Goal: Task Accomplishment & Management: Manage account settings

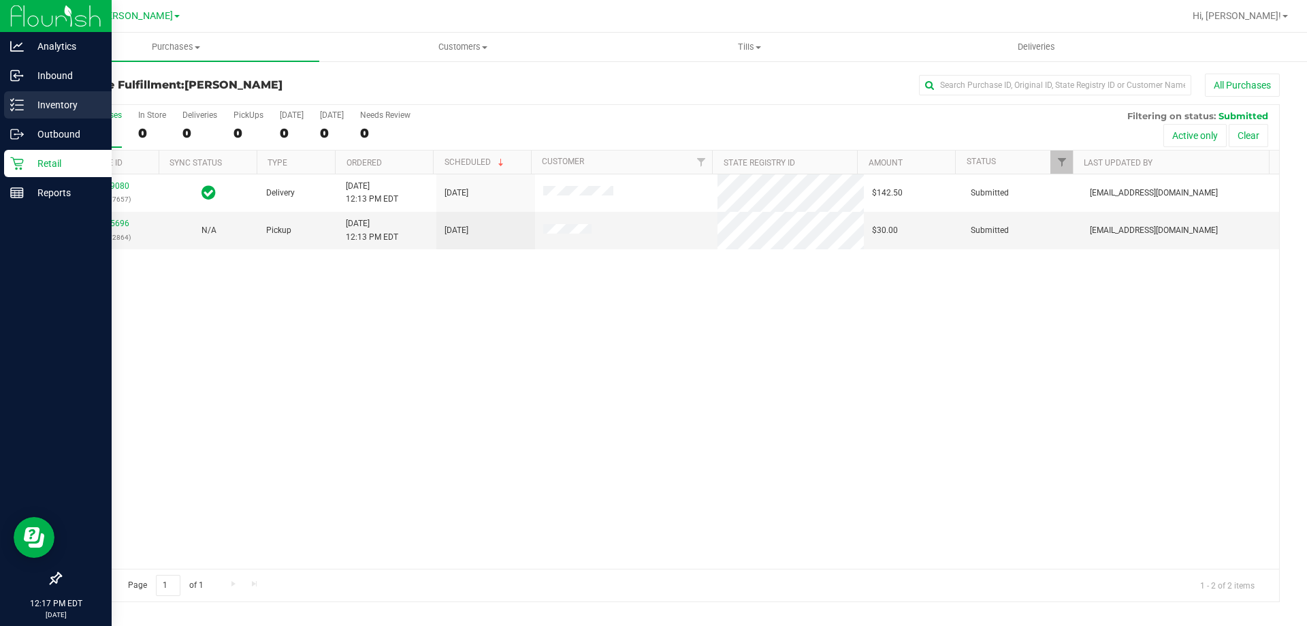
click at [11, 98] on icon at bounding box center [17, 105] width 14 height 14
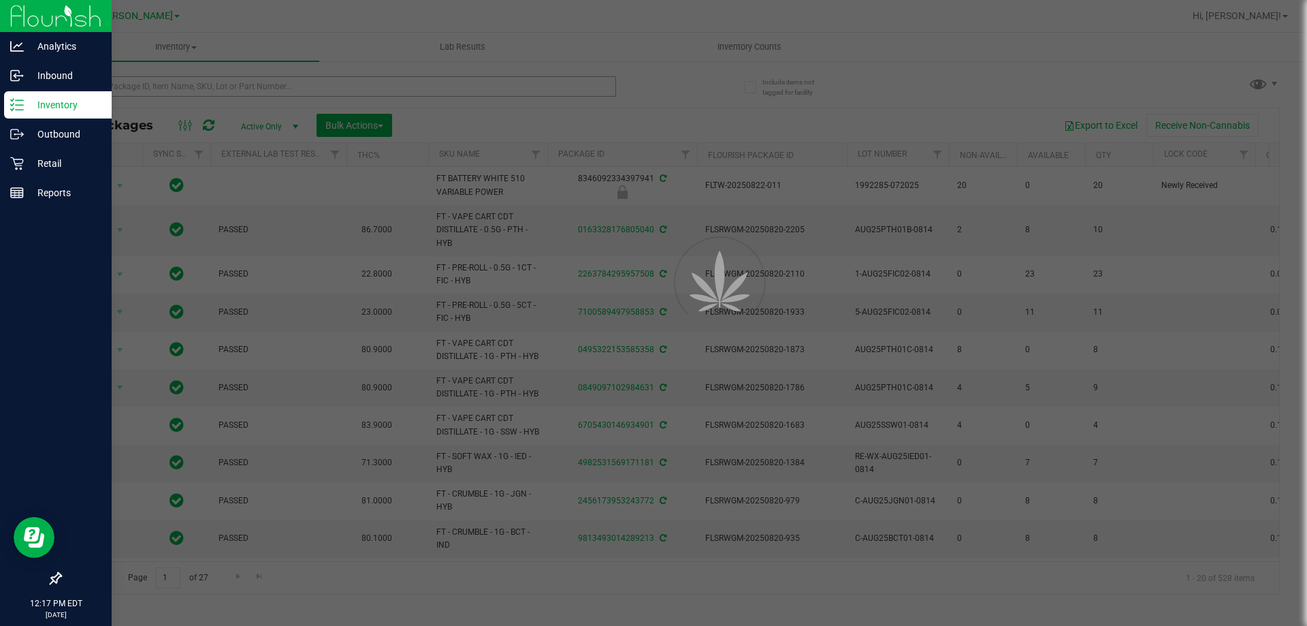
click at [277, 86] on div at bounding box center [653, 313] width 1307 height 626
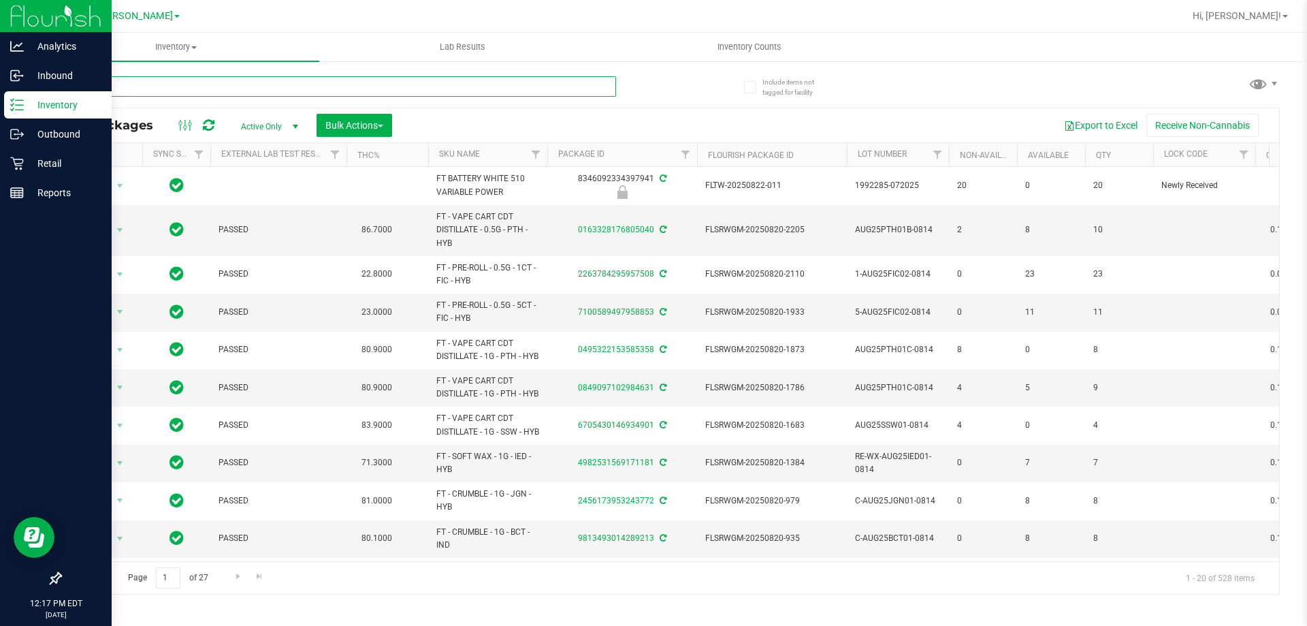
click at [277, 86] on input "text" at bounding box center [338, 86] width 556 height 20
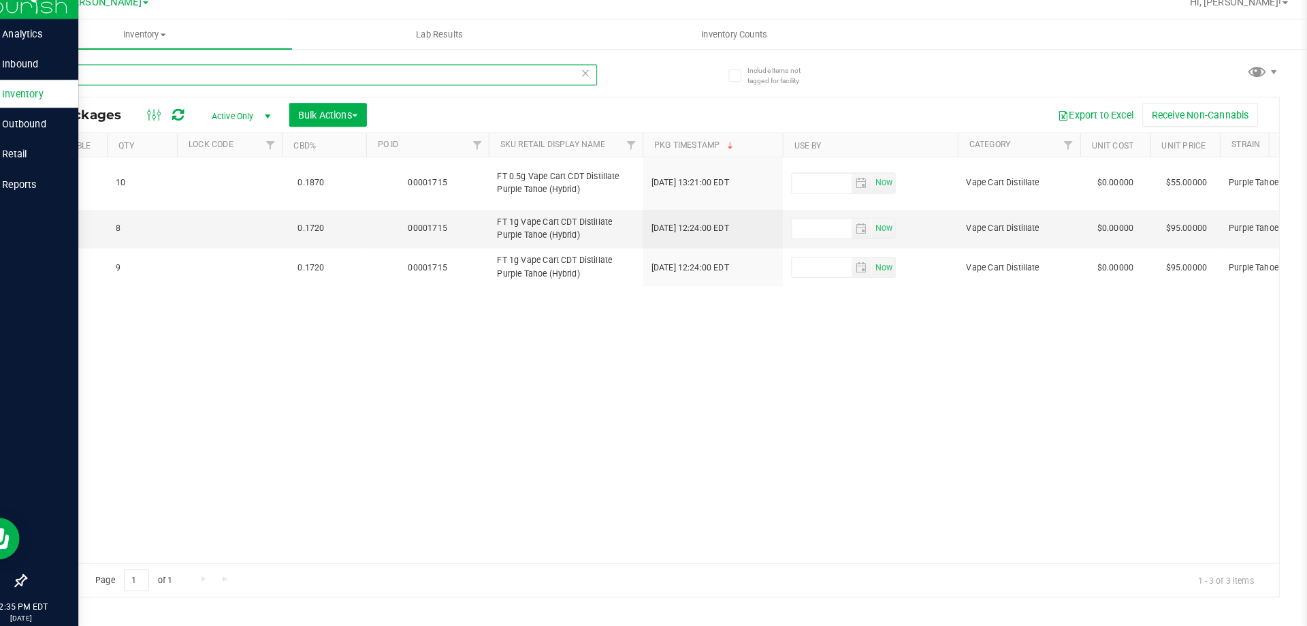
type input "pth"
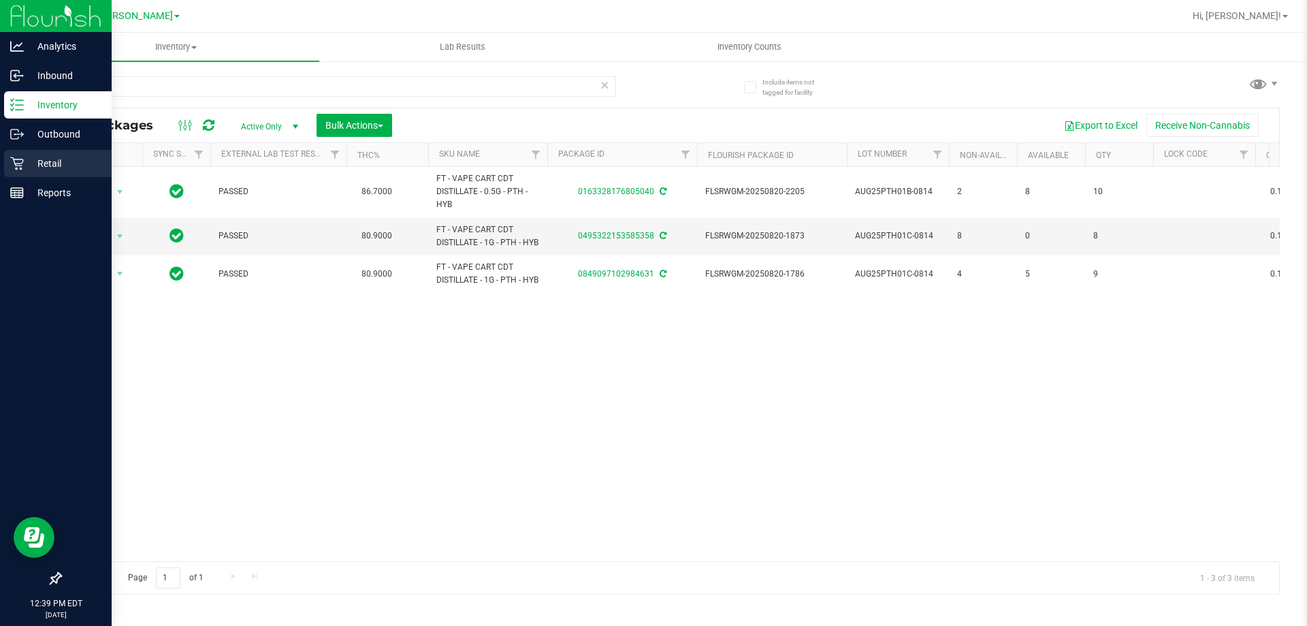
click at [51, 163] on p "Retail" at bounding box center [65, 163] width 82 height 16
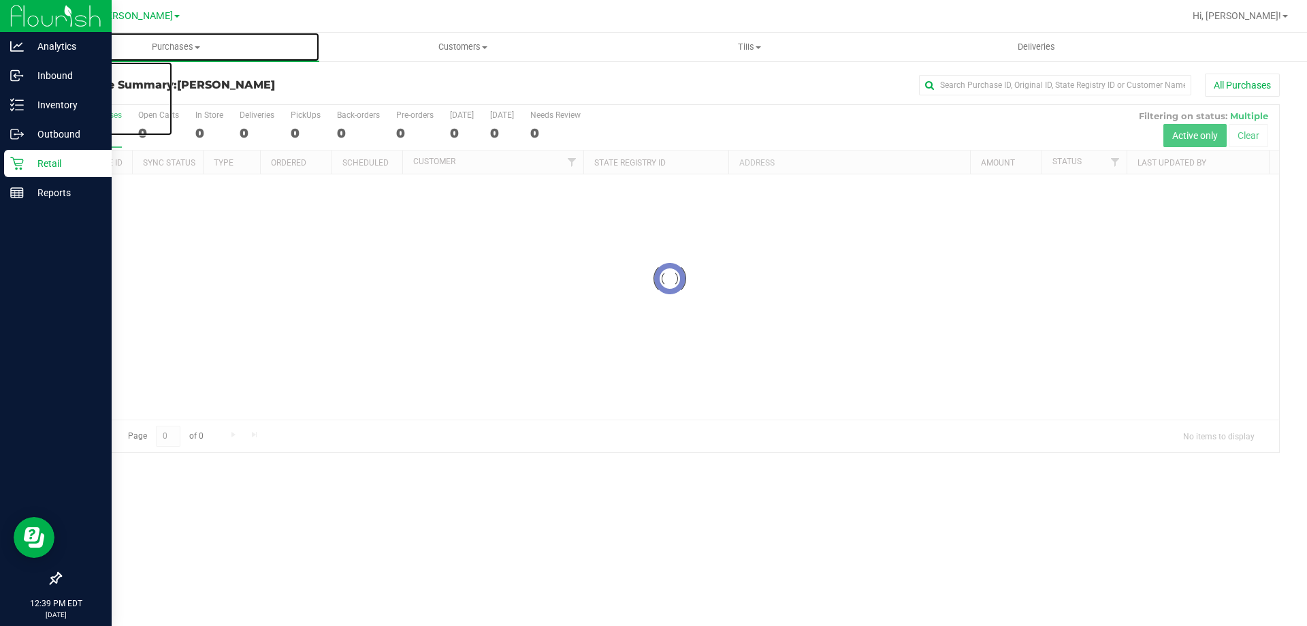
click at [187, 46] on span "Purchases" at bounding box center [176, 47] width 287 height 12
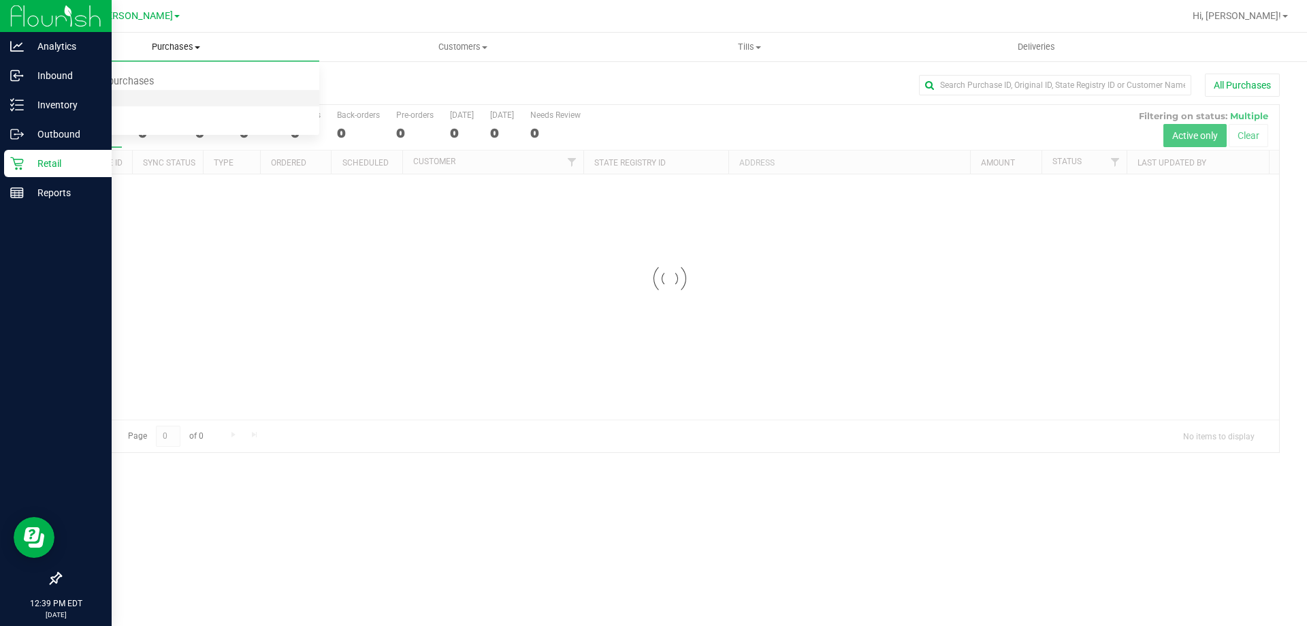
click at [73, 96] on span "Fulfillment" at bounding box center [75, 99] width 84 height 12
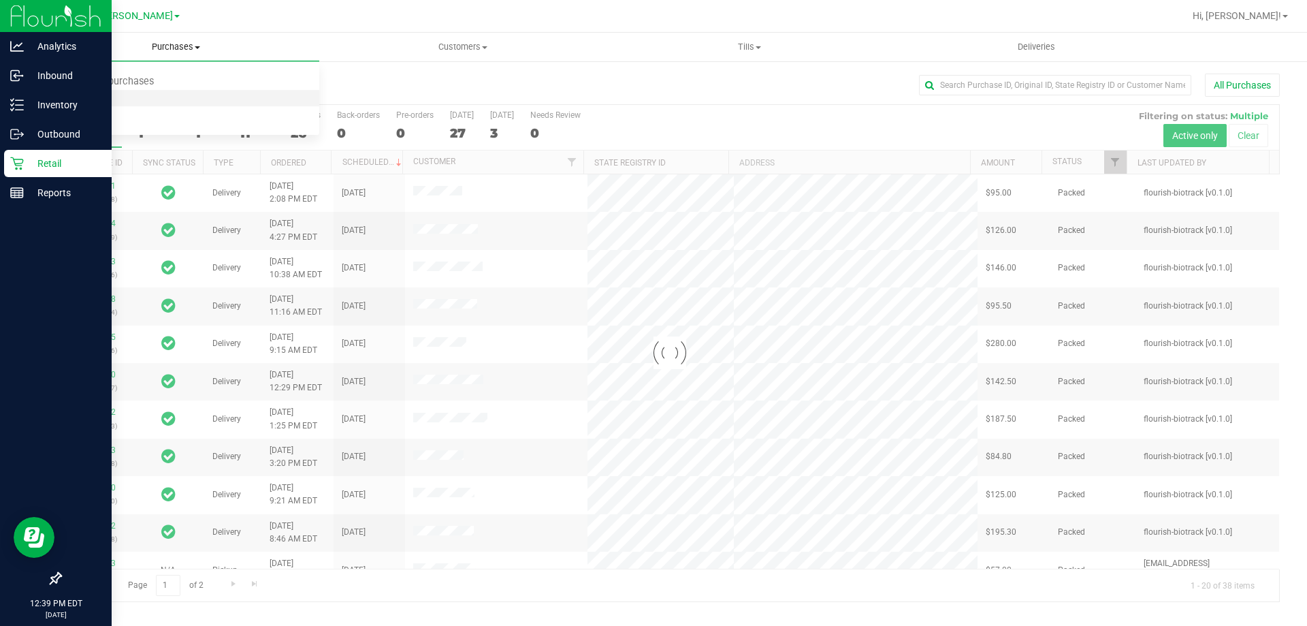
click at [225, 93] on li "Fulfillment" at bounding box center [176, 99] width 287 height 16
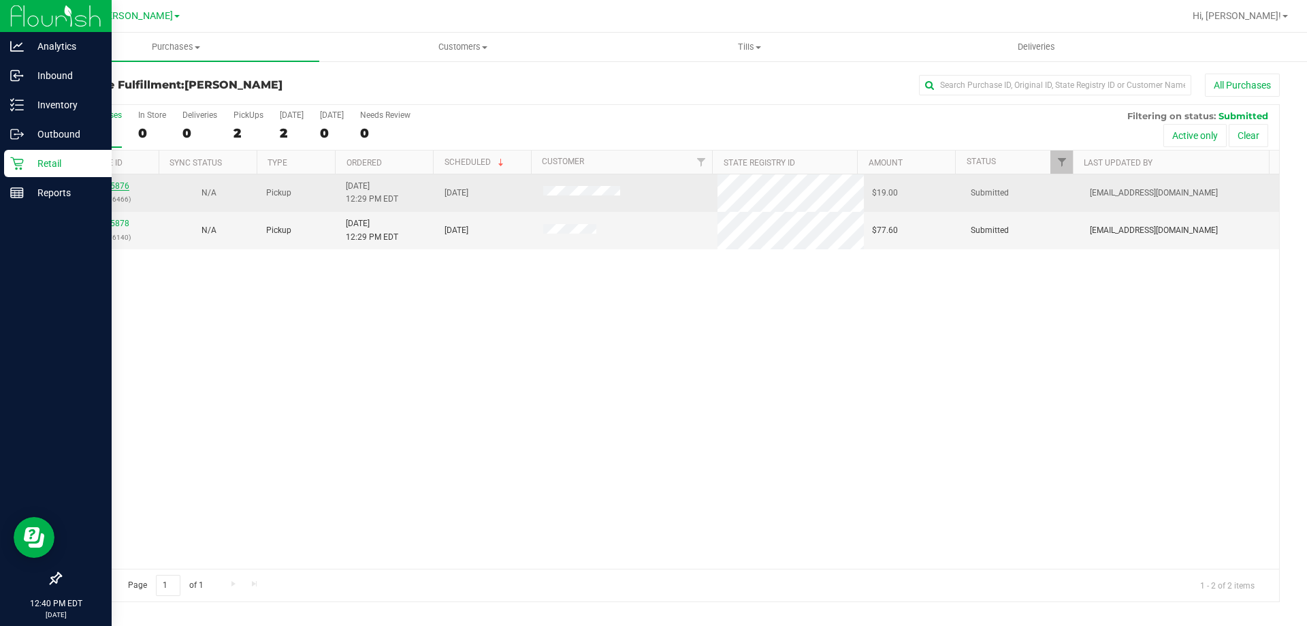
click at [114, 181] on link "11855876" at bounding box center [110, 186] width 38 height 10
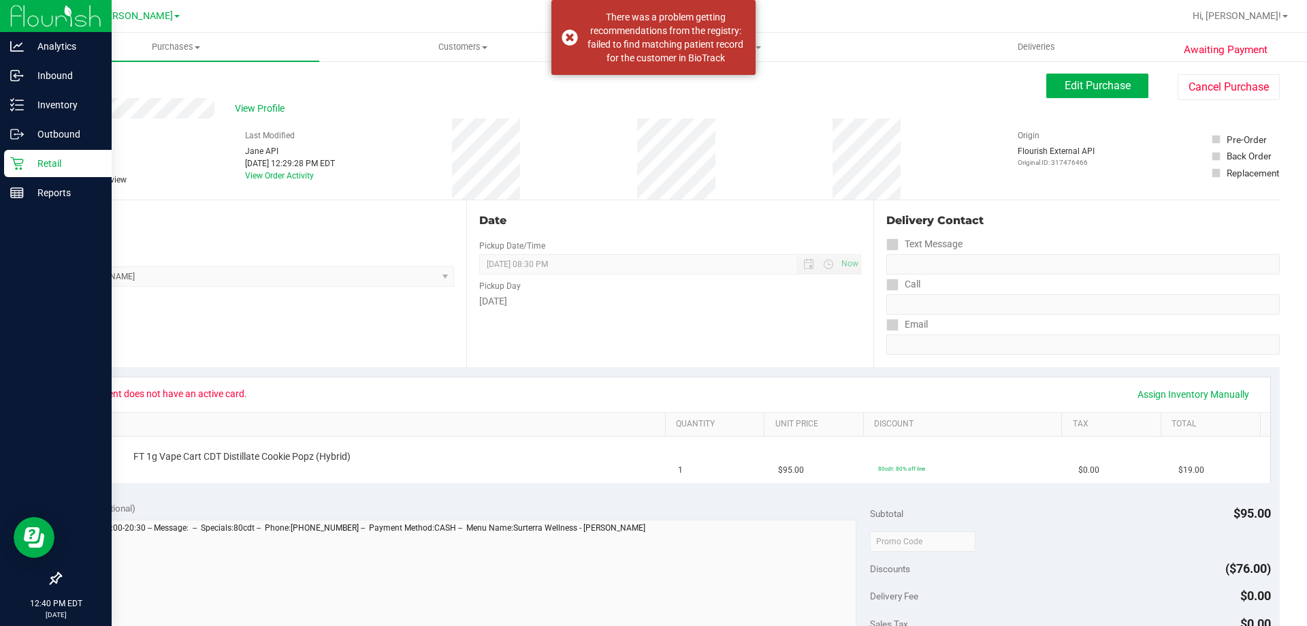
click at [76, 80] on link "Back" at bounding box center [70, 82] width 20 height 10
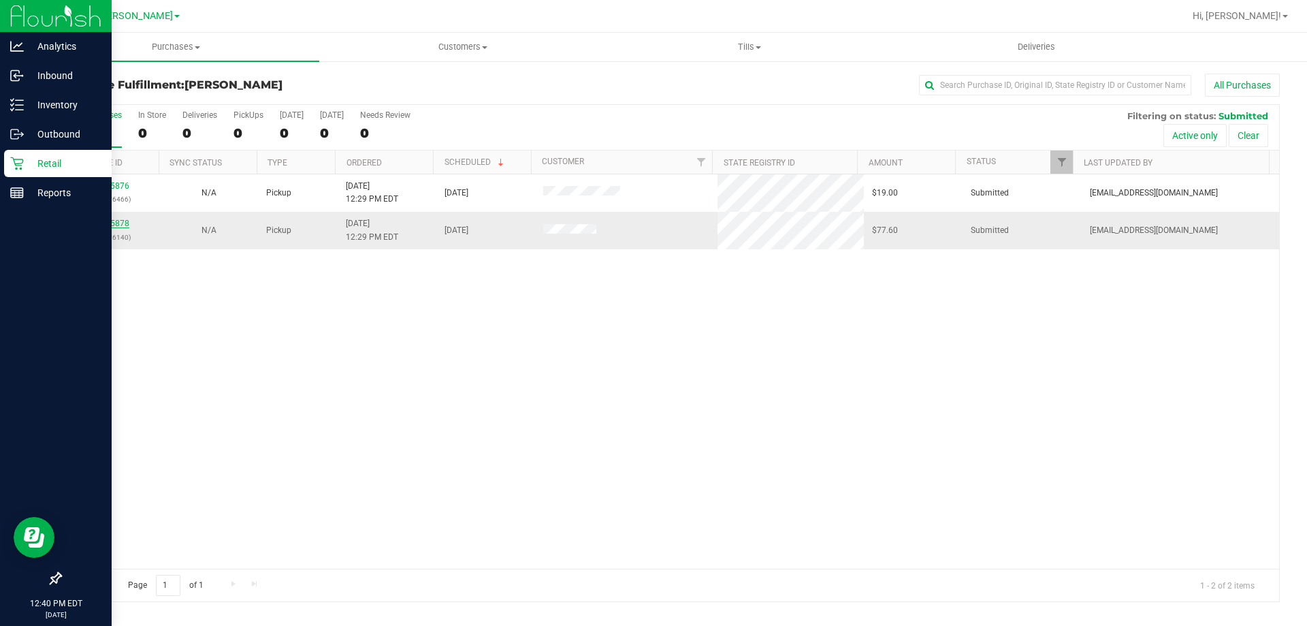
click at [102, 219] on link "11855878" at bounding box center [110, 224] width 38 height 10
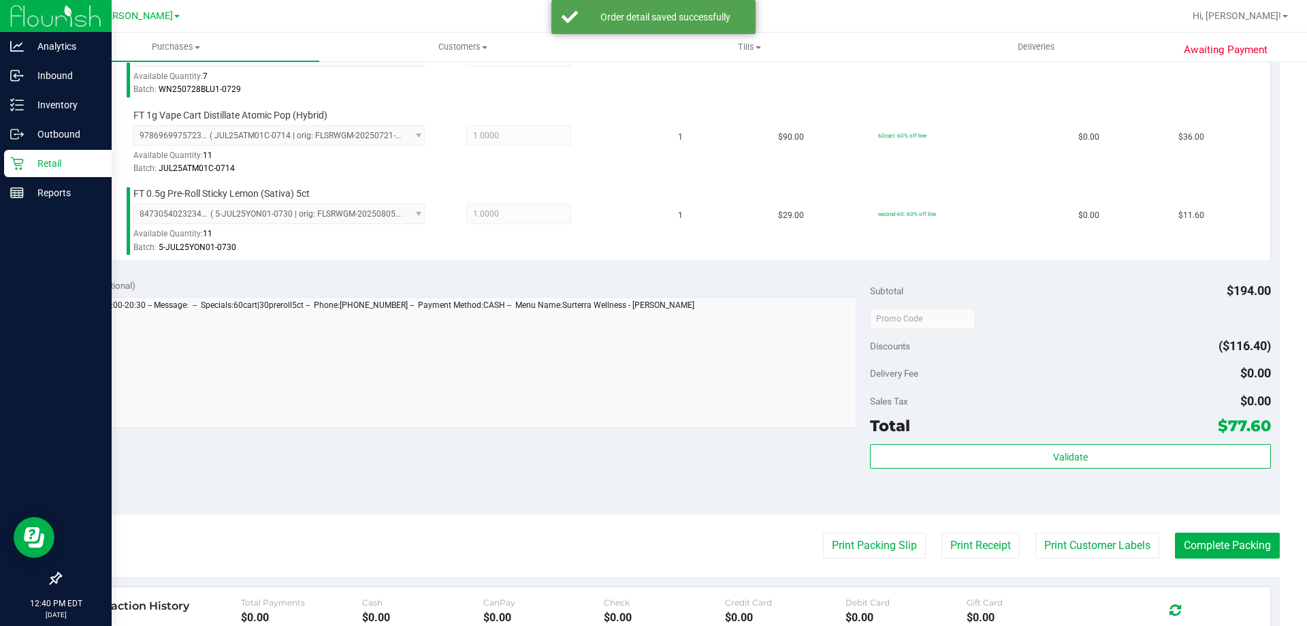
scroll to position [519, 0]
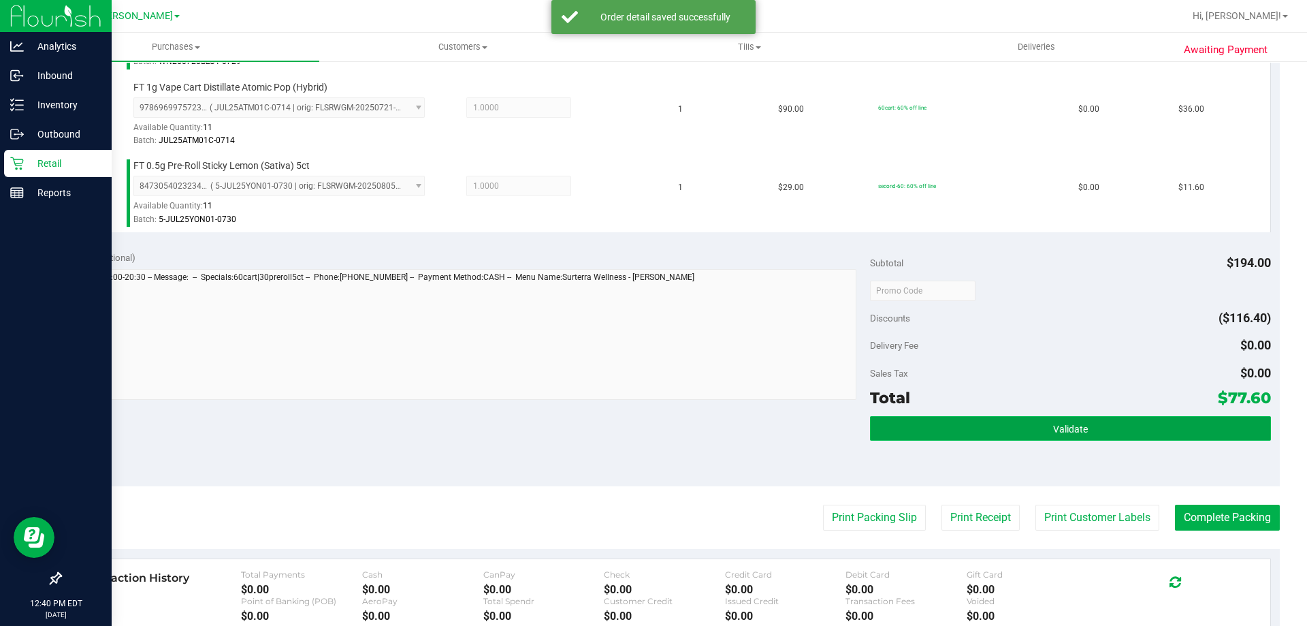
click at [1015, 435] on button "Validate" at bounding box center [1070, 428] width 400 height 25
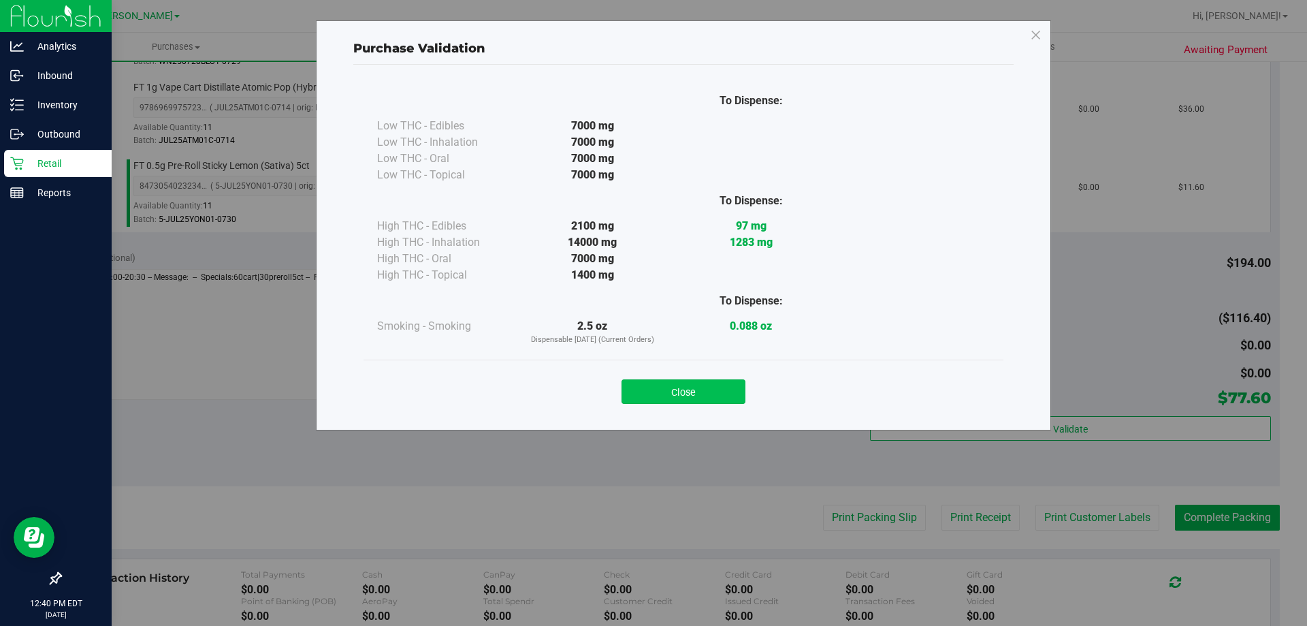
click at [685, 394] on button "Close" at bounding box center [684, 391] width 124 height 25
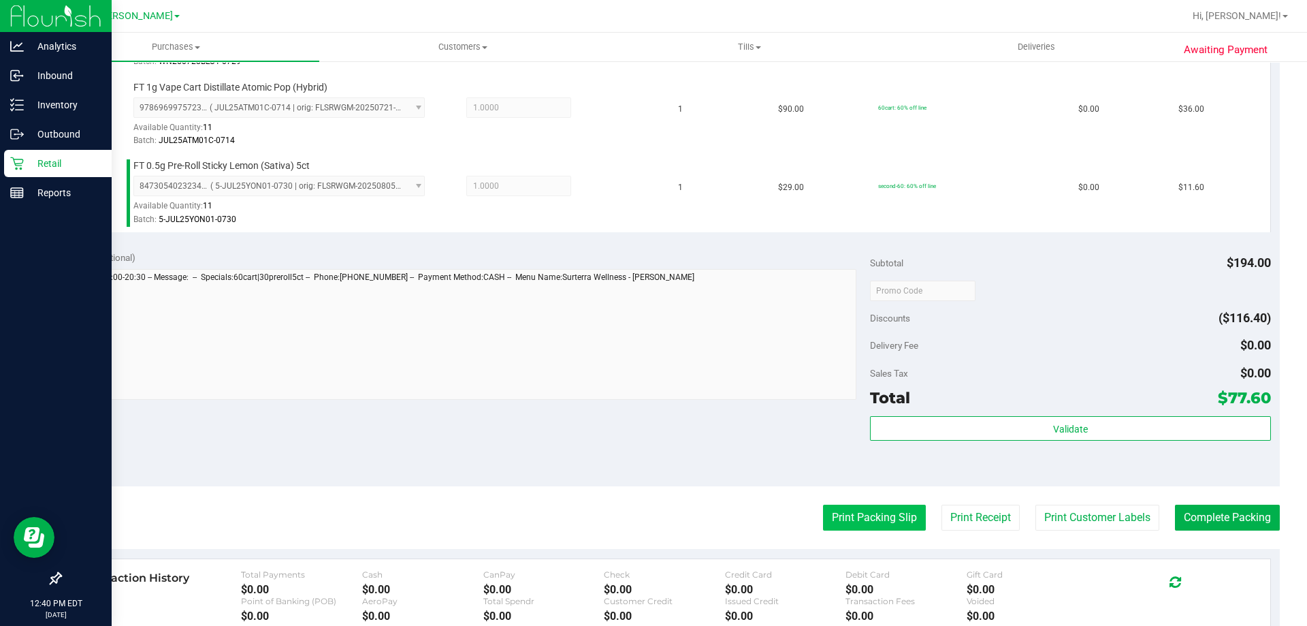
click at [851, 509] on button "Print Packing Slip" at bounding box center [874, 518] width 103 height 26
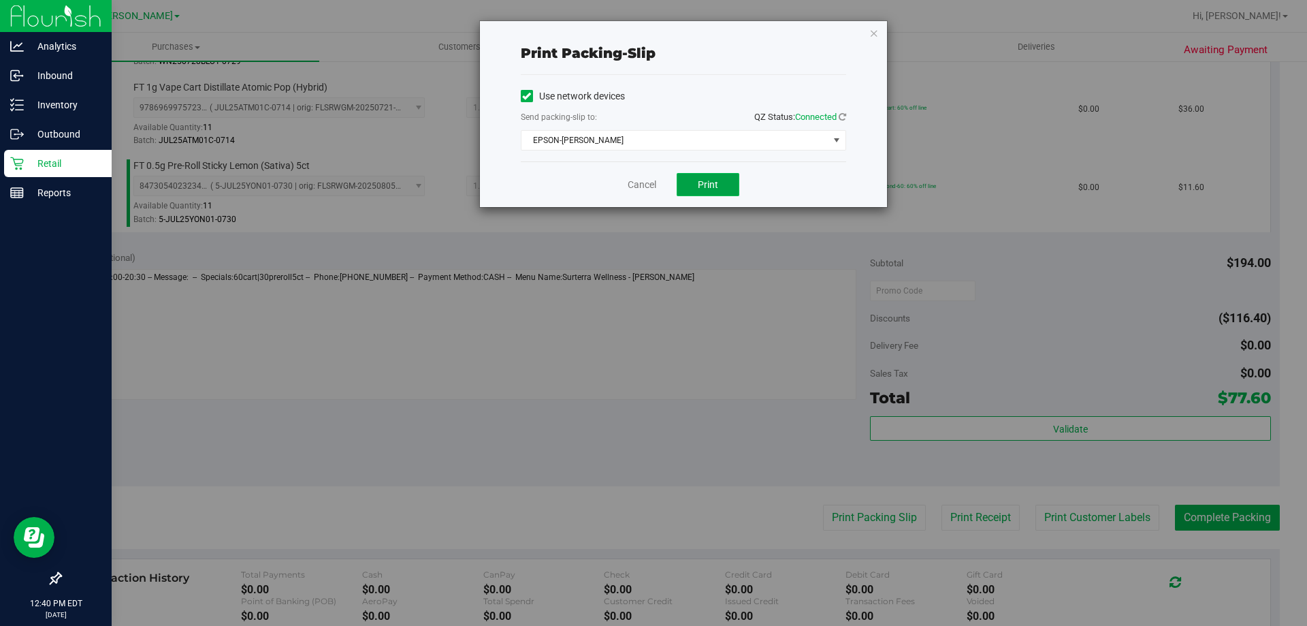
click at [708, 185] on span "Print" at bounding box center [708, 184] width 20 height 11
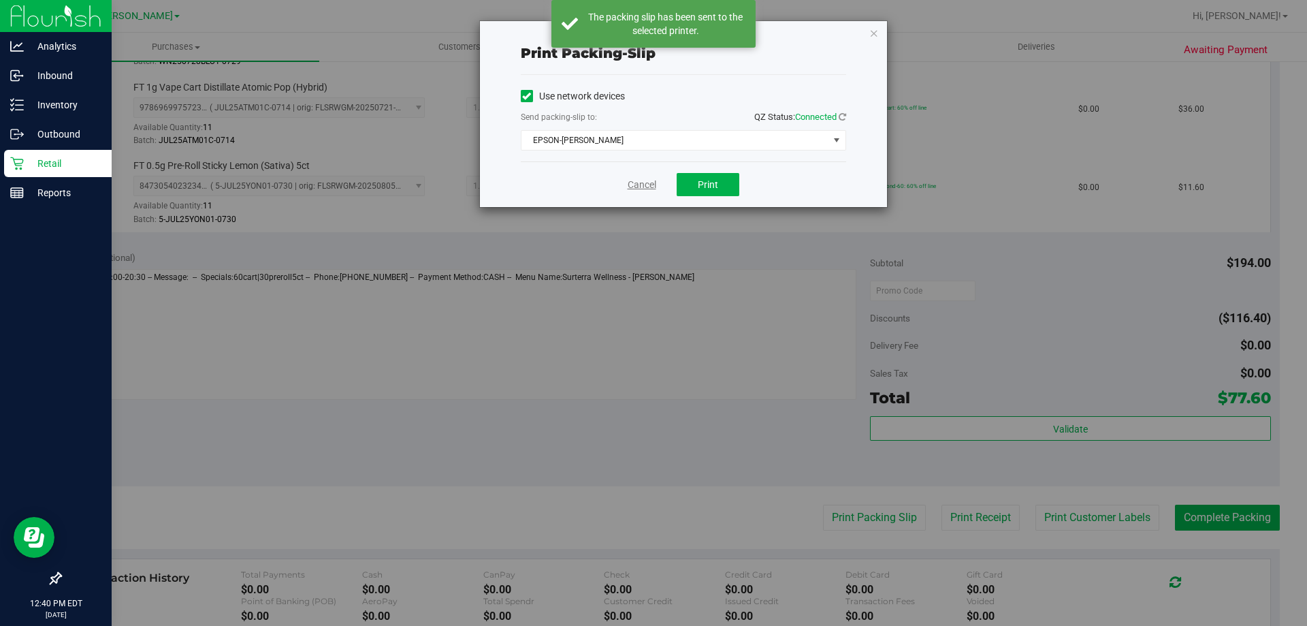
click at [647, 180] on link "Cancel" at bounding box center [642, 185] width 29 height 14
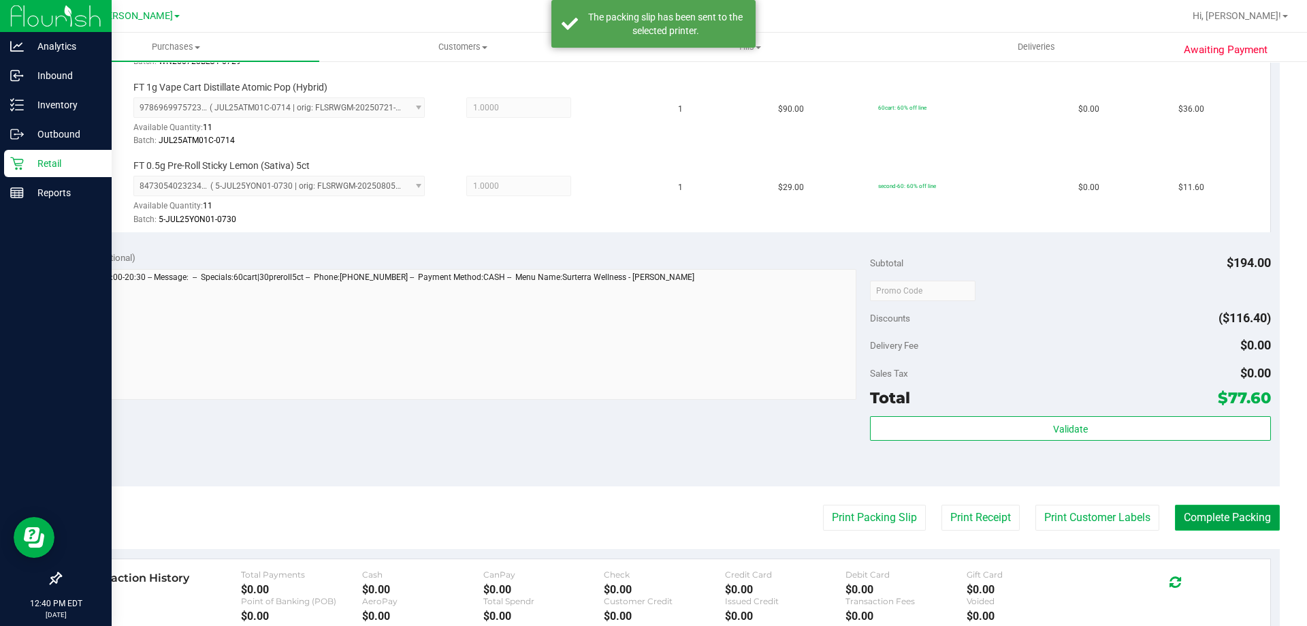
click at [1222, 511] on button "Complete Packing" at bounding box center [1227, 518] width 105 height 26
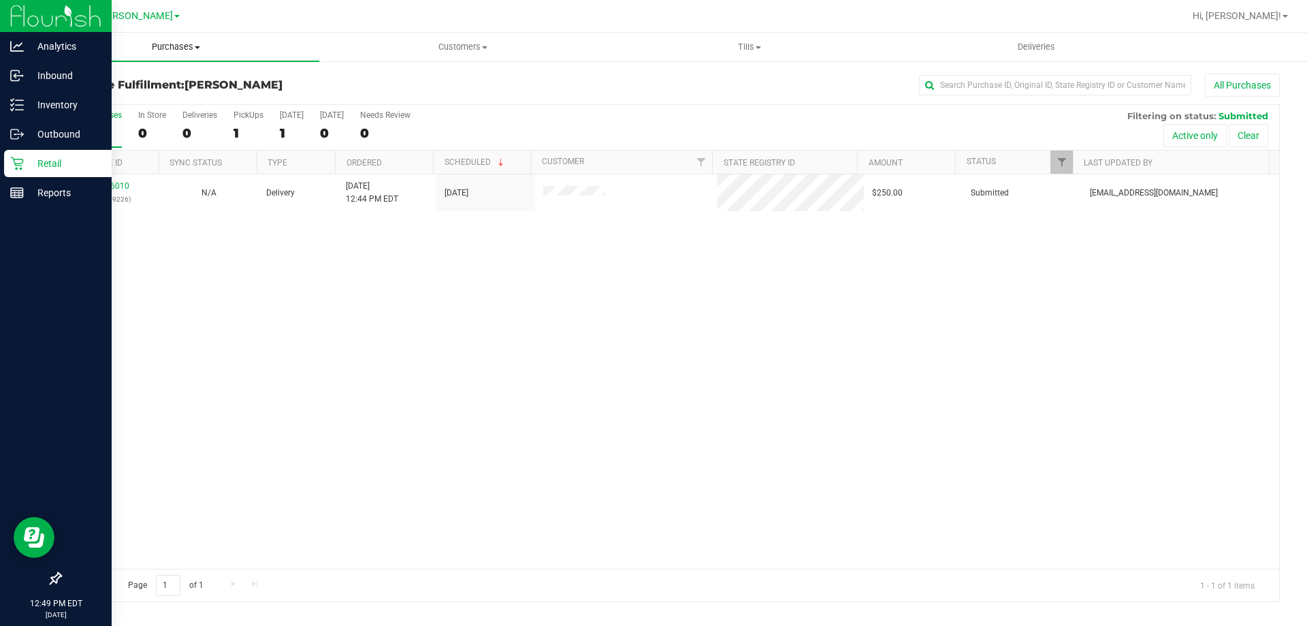
click at [170, 47] on span "Purchases" at bounding box center [176, 47] width 287 height 12
click at [95, 101] on span "Fulfillment" at bounding box center [75, 99] width 84 height 12
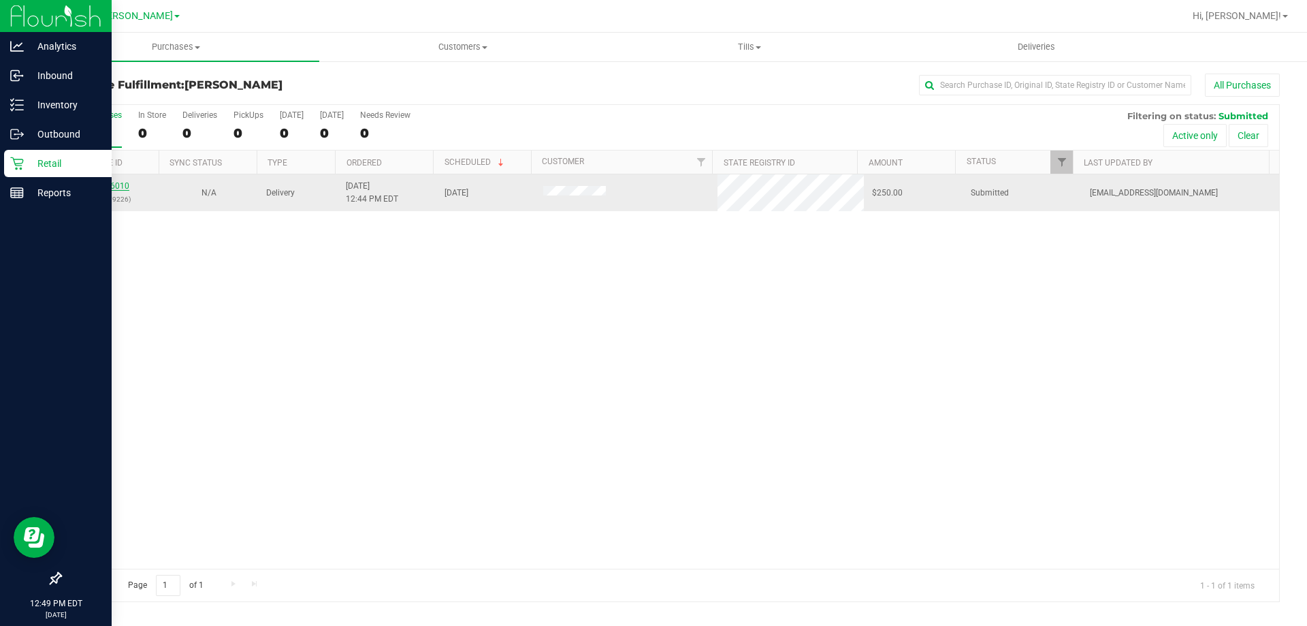
click at [107, 181] on link "11856010" at bounding box center [110, 186] width 38 height 10
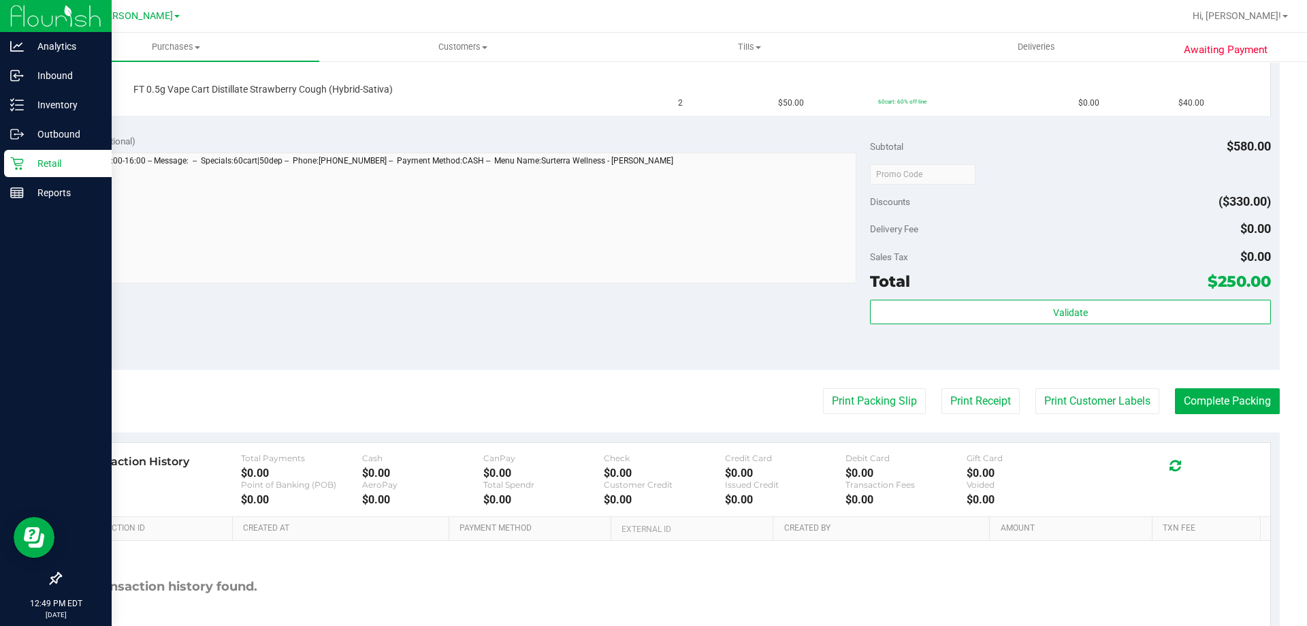
scroll to position [688, 0]
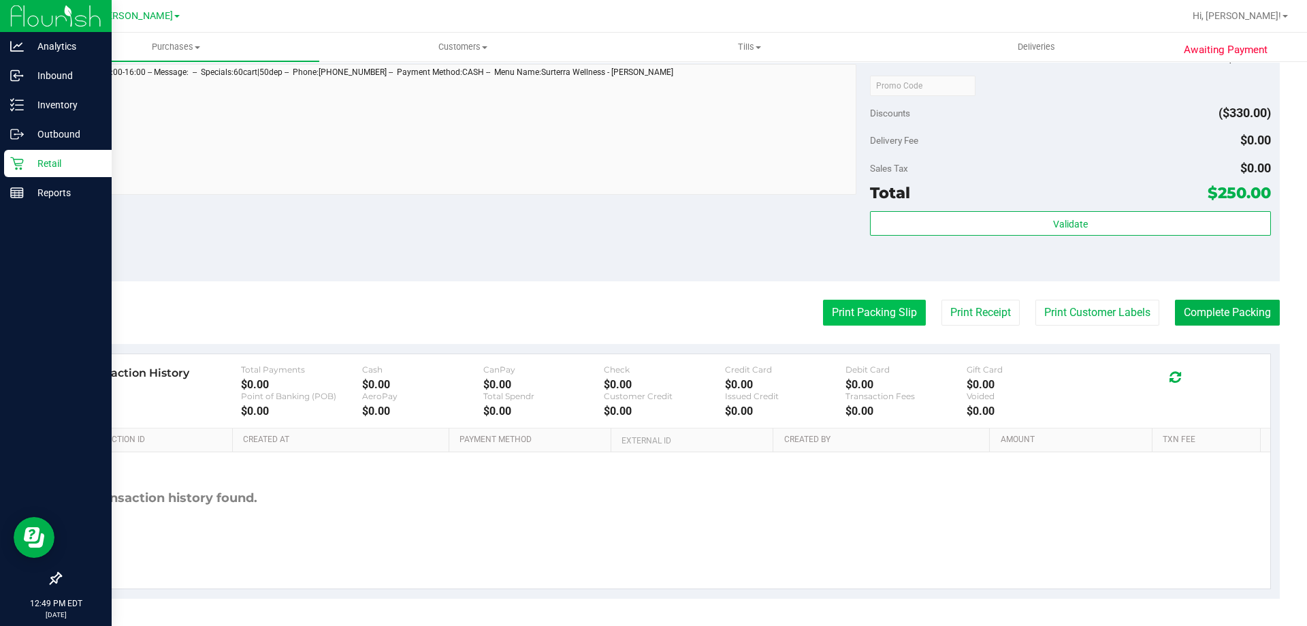
click at [855, 317] on button "Print Packing Slip" at bounding box center [874, 313] width 103 height 26
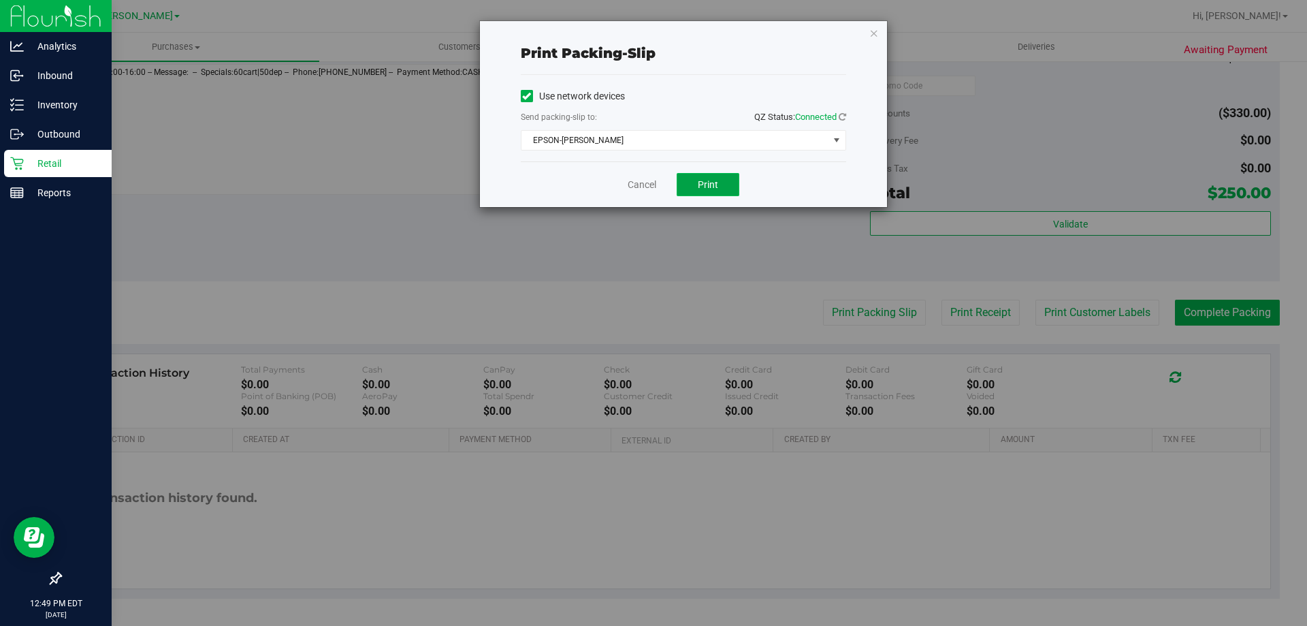
click at [724, 189] on button "Print" at bounding box center [708, 184] width 63 height 23
click at [648, 185] on link "Cancel" at bounding box center [642, 185] width 29 height 14
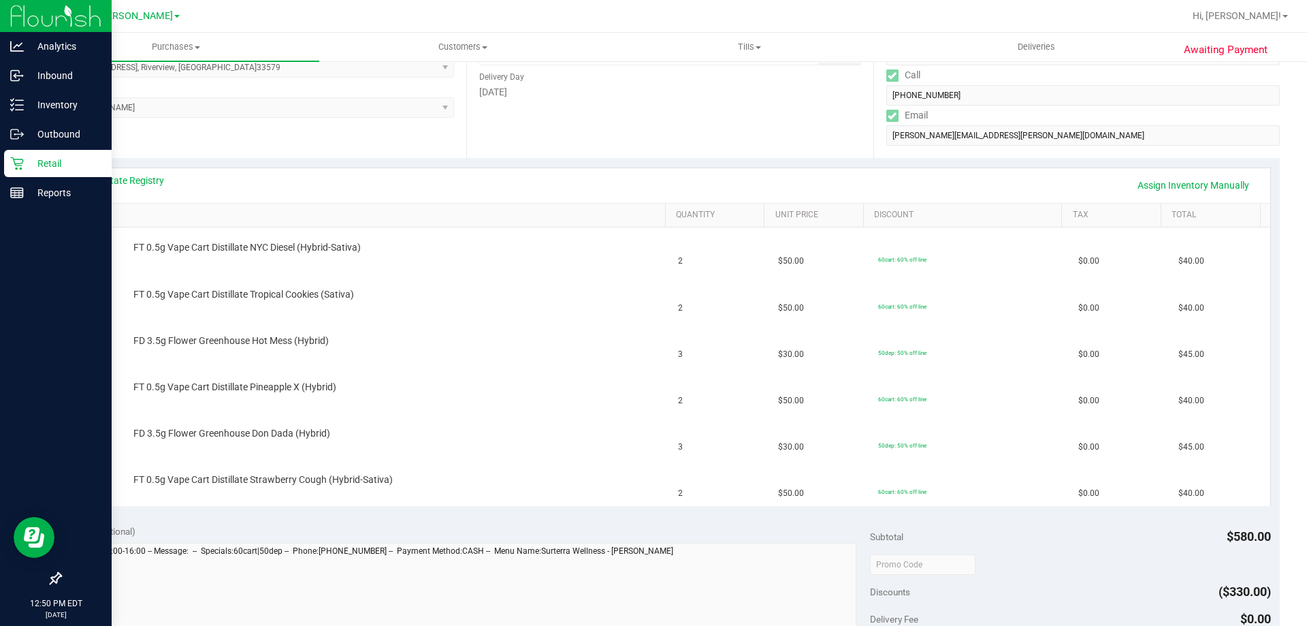
scroll to position [0, 0]
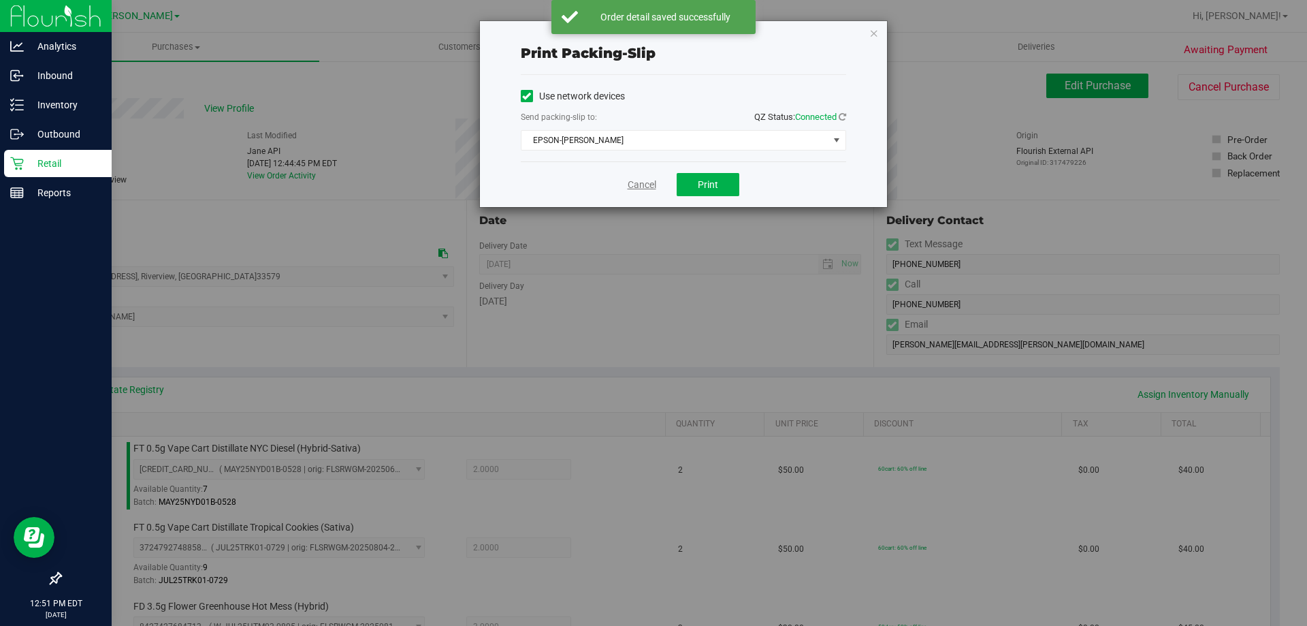
click at [635, 189] on link "Cancel" at bounding box center [642, 185] width 29 height 14
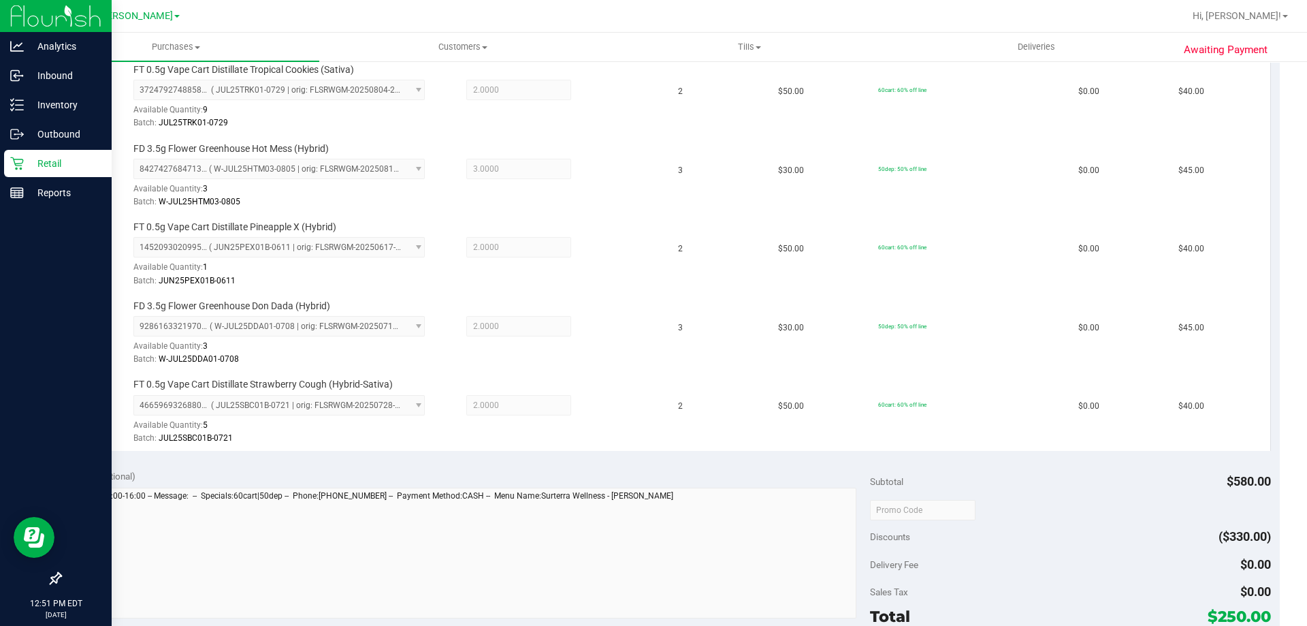
scroll to position [450, 0]
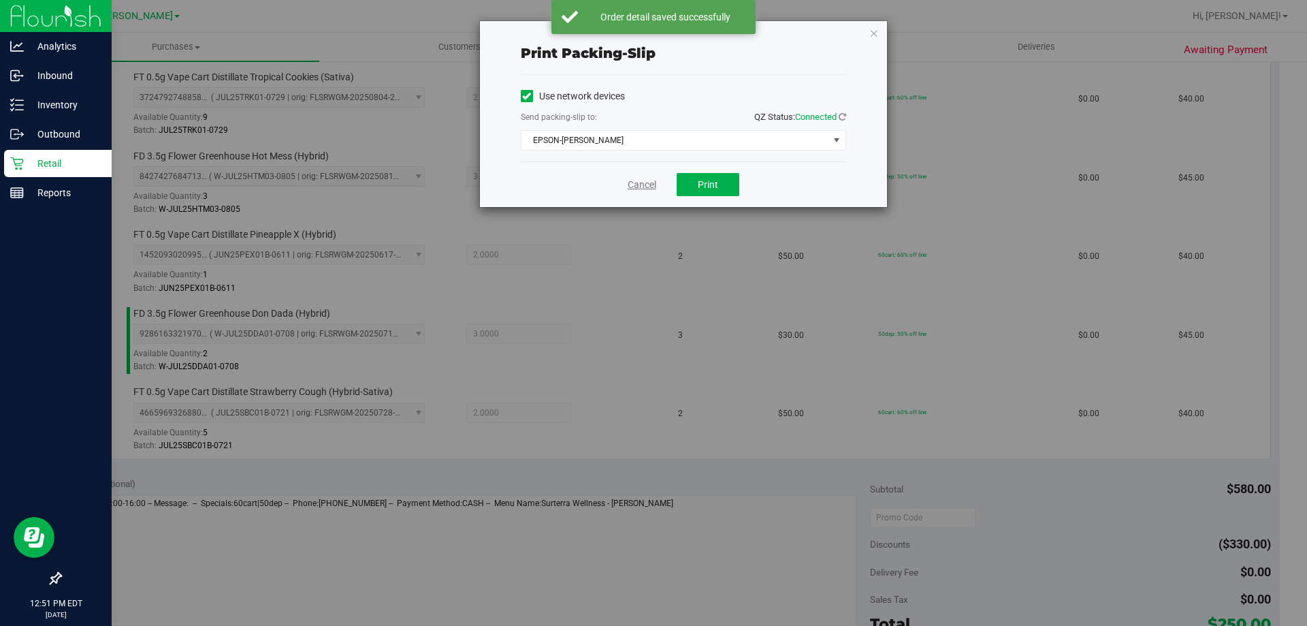
click at [655, 185] on link "Cancel" at bounding box center [642, 185] width 29 height 14
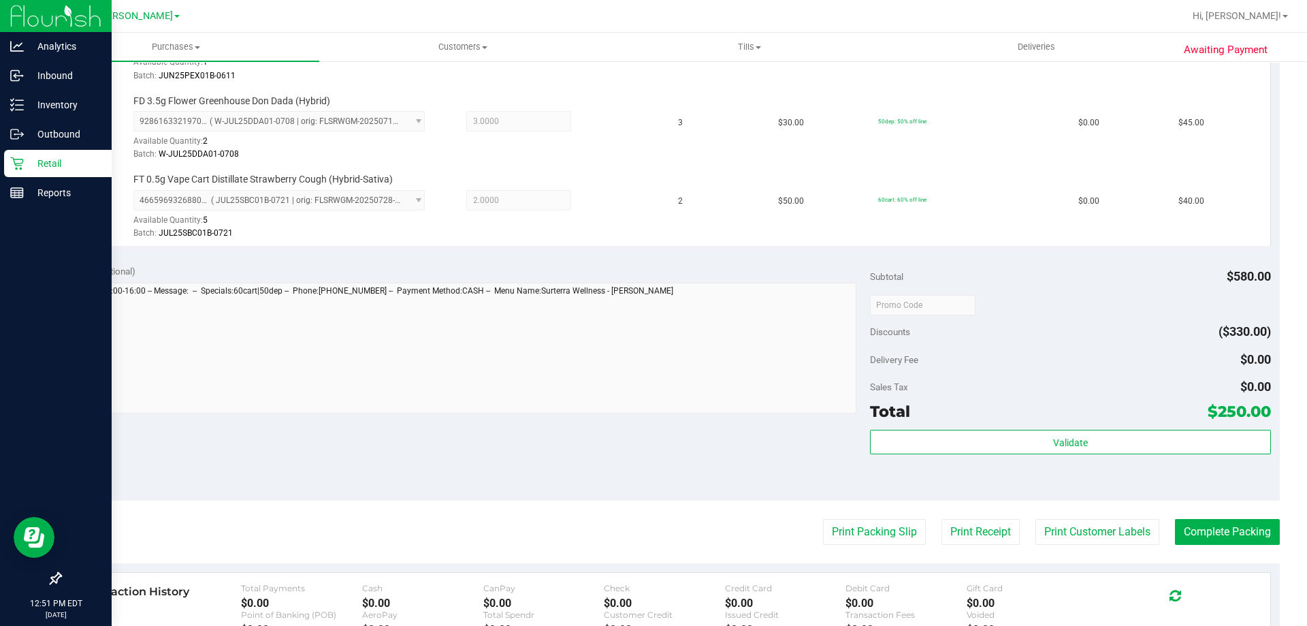
scroll to position [881, 0]
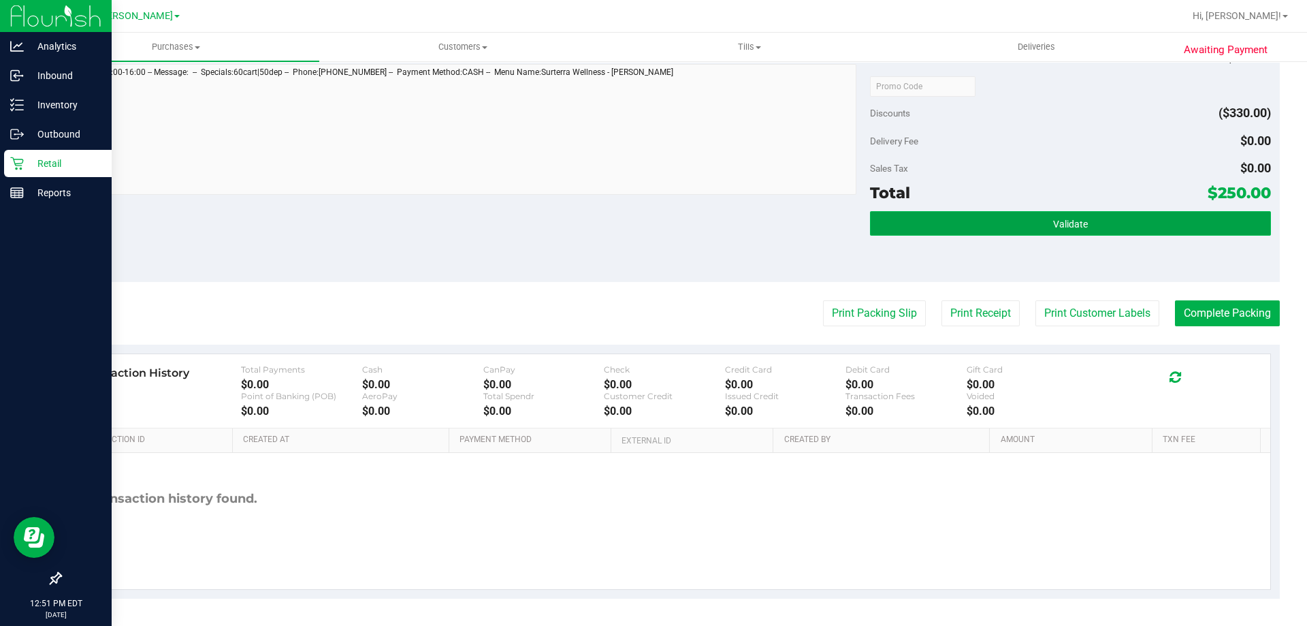
click at [1040, 229] on button "Validate" at bounding box center [1070, 223] width 400 height 25
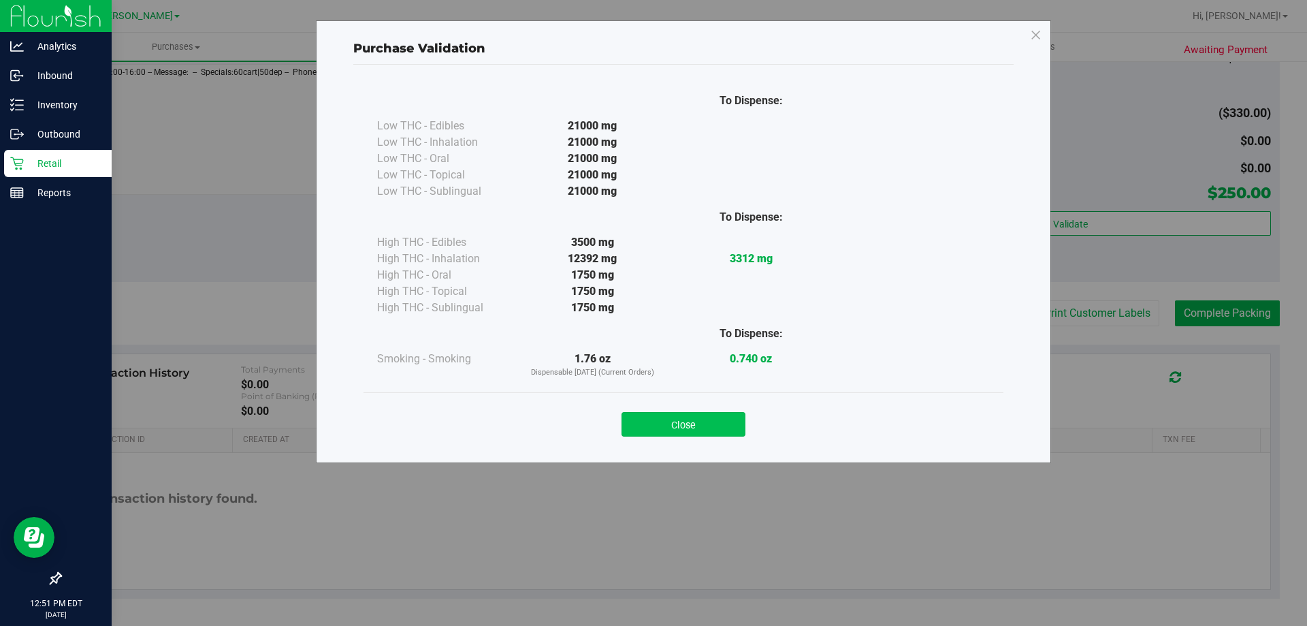
click at [686, 423] on button "Close" at bounding box center [684, 424] width 124 height 25
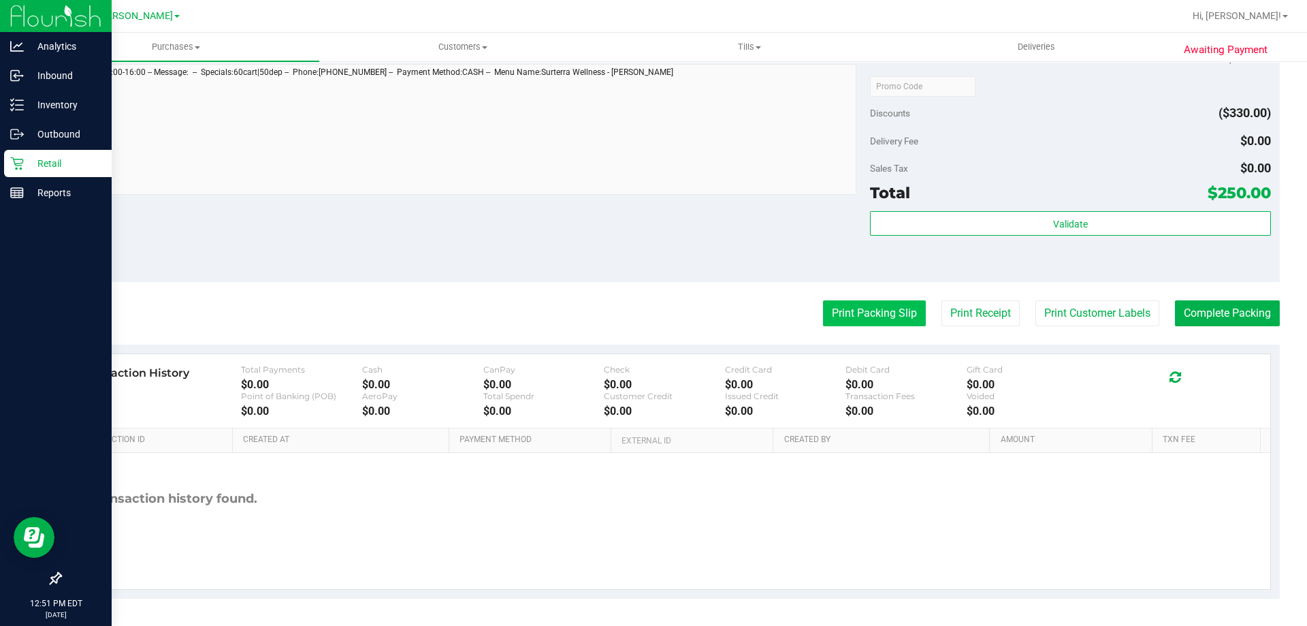
click at [843, 319] on button "Print Packing Slip" at bounding box center [874, 313] width 103 height 26
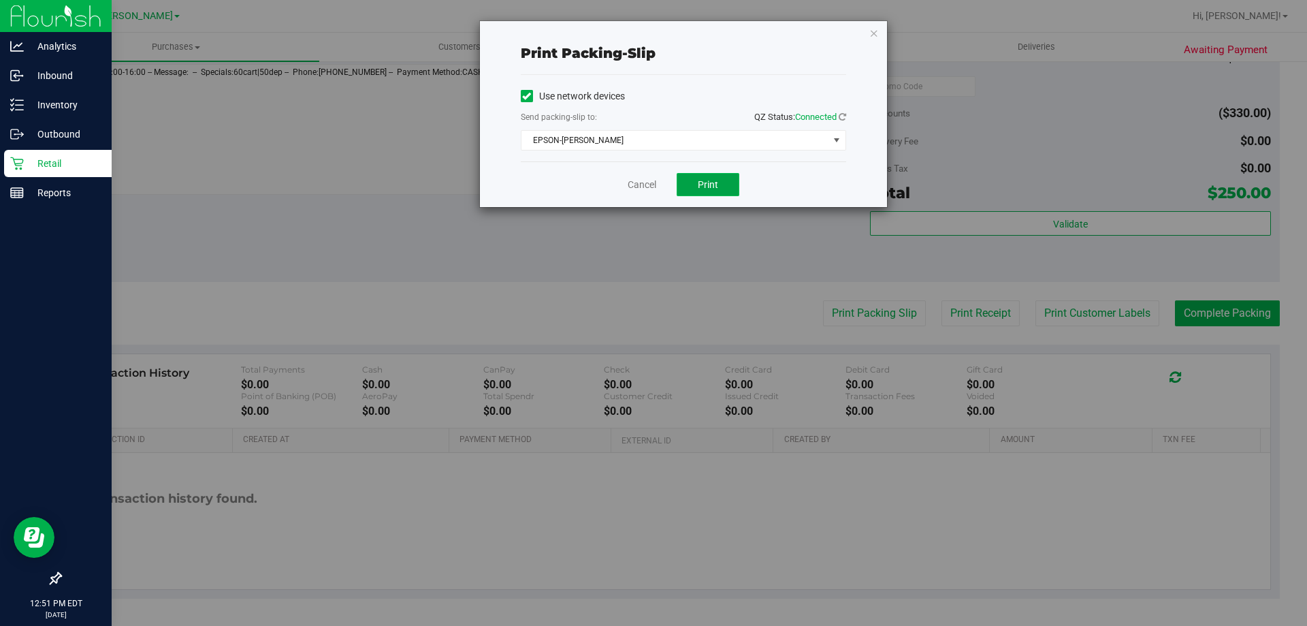
click at [701, 185] on span "Print" at bounding box center [708, 184] width 20 height 11
click at [647, 183] on link "Cancel" at bounding box center [642, 185] width 29 height 14
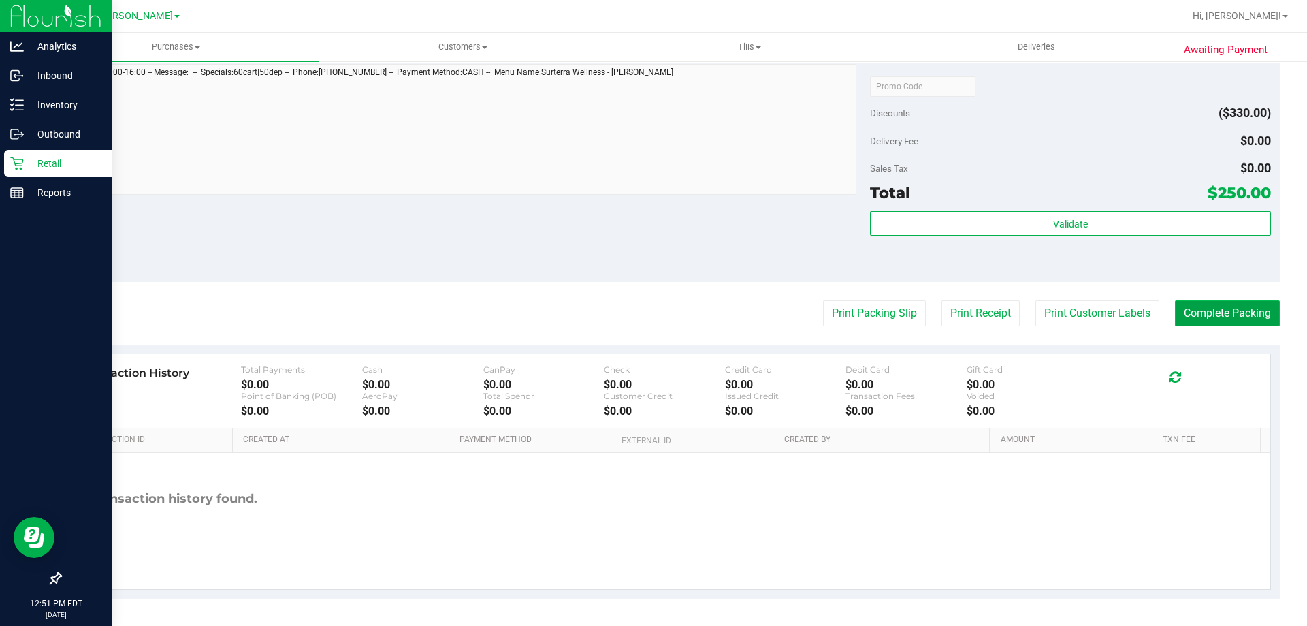
click at [1209, 321] on button "Complete Packing" at bounding box center [1227, 313] width 105 height 26
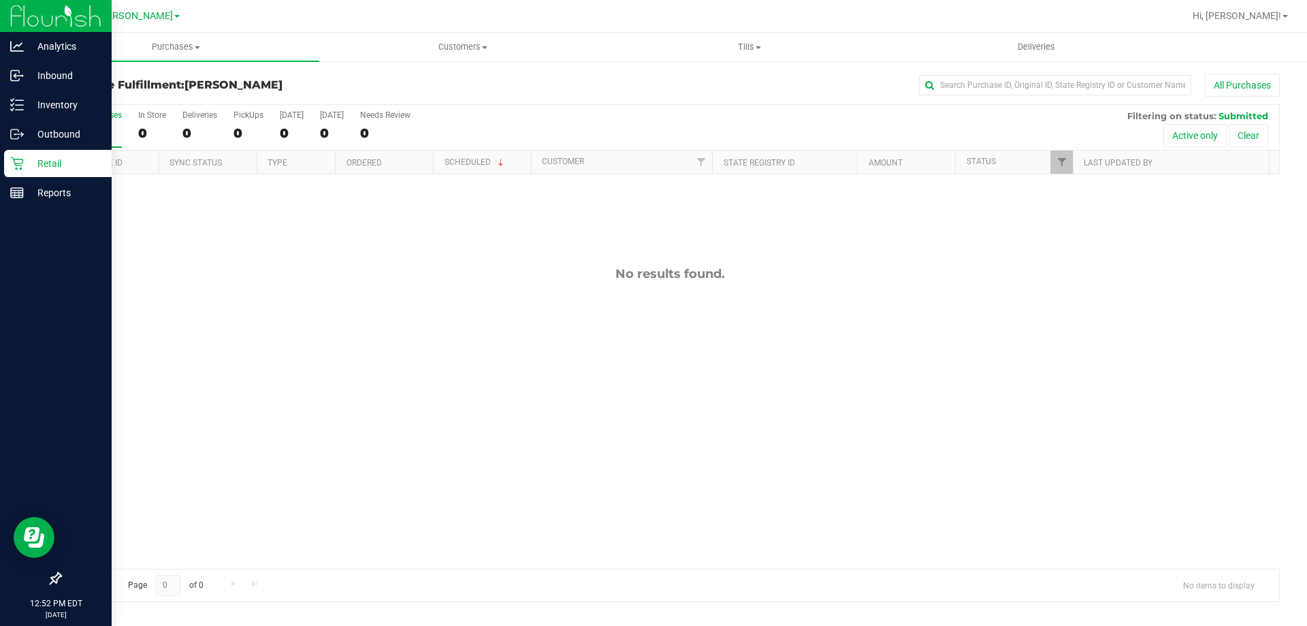
click at [37, 172] on div "Retail" at bounding box center [58, 163] width 108 height 27
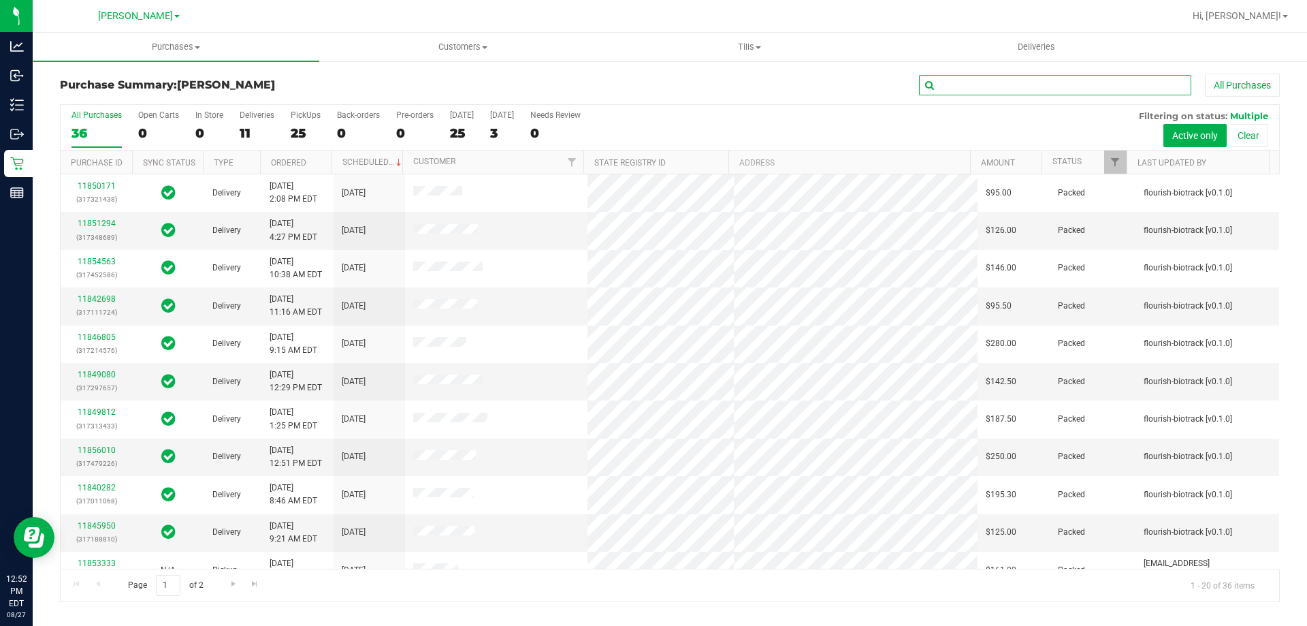
click at [1040, 84] on input "text" at bounding box center [1055, 85] width 272 height 20
type input "11856010"
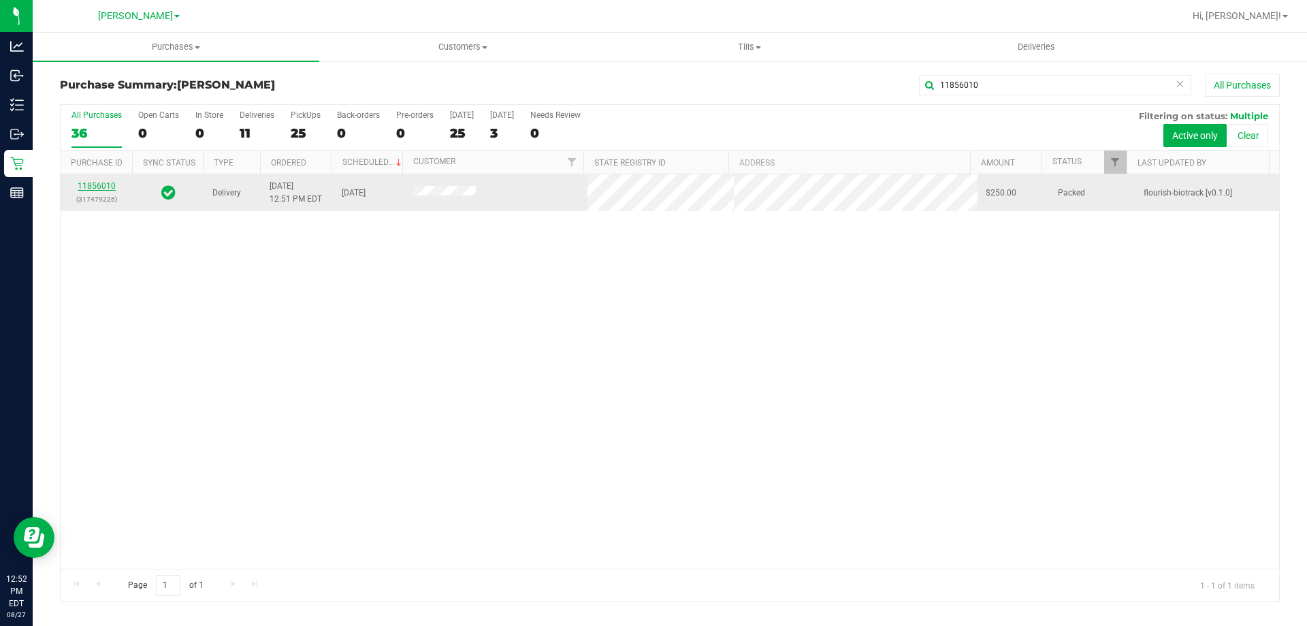
click at [94, 188] on link "11856010" at bounding box center [97, 186] width 38 height 10
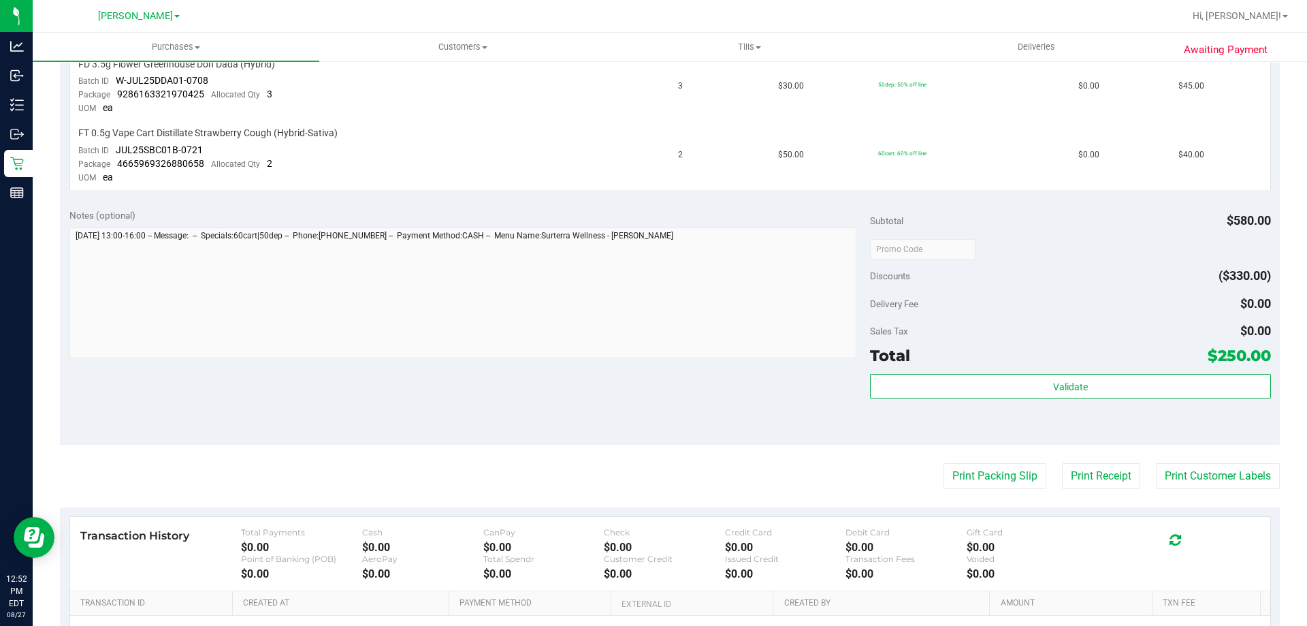
scroll to position [684, 0]
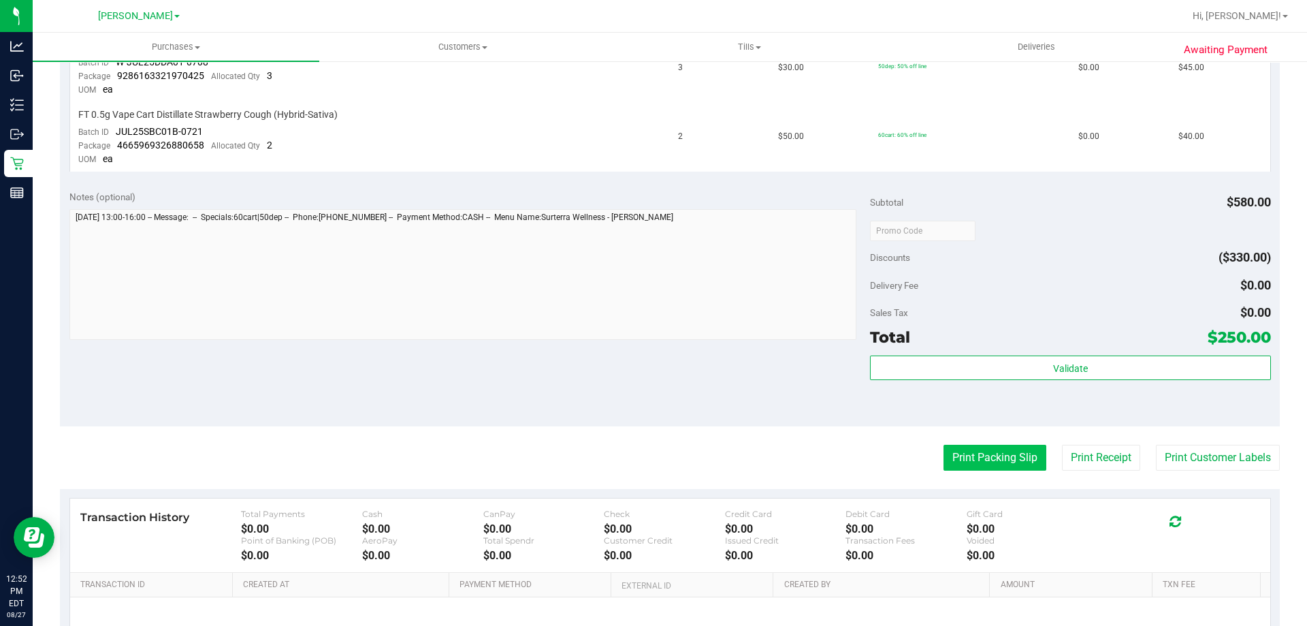
click at [991, 453] on button "Print Packing Slip" at bounding box center [995, 458] width 103 height 26
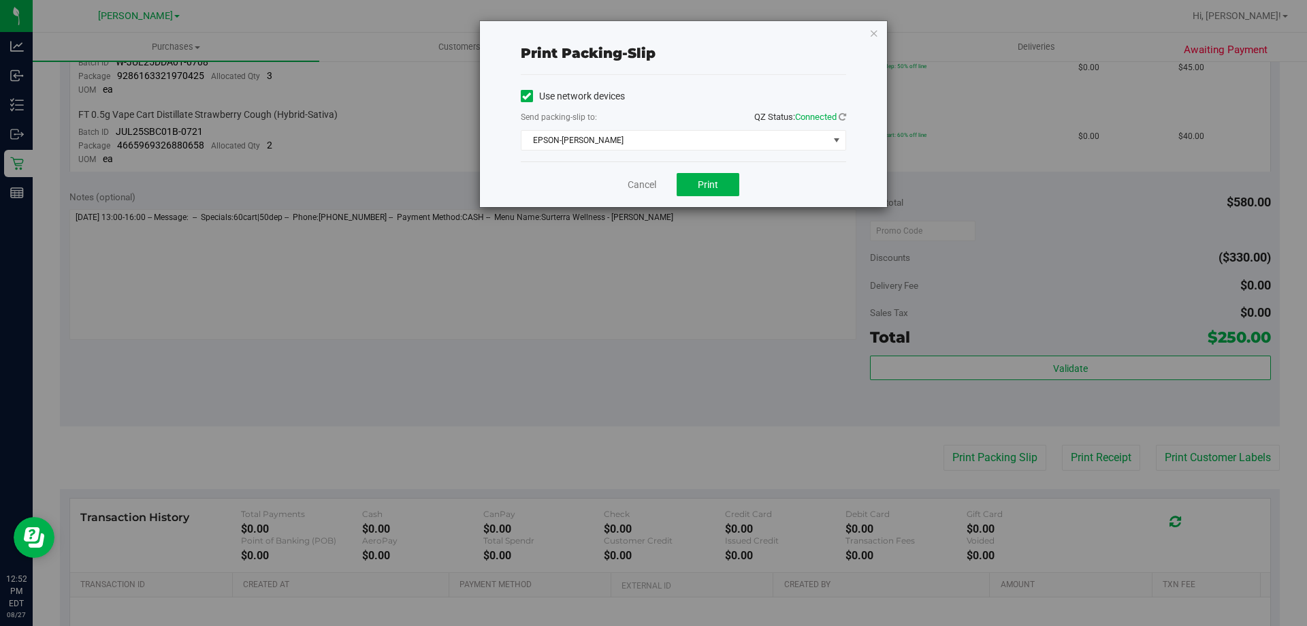
click at [707, 167] on div "Cancel Print" at bounding box center [683, 184] width 325 height 46
click at [709, 179] on span "Print" at bounding box center [708, 184] width 20 height 11
click at [628, 186] on link "Cancel" at bounding box center [642, 185] width 29 height 14
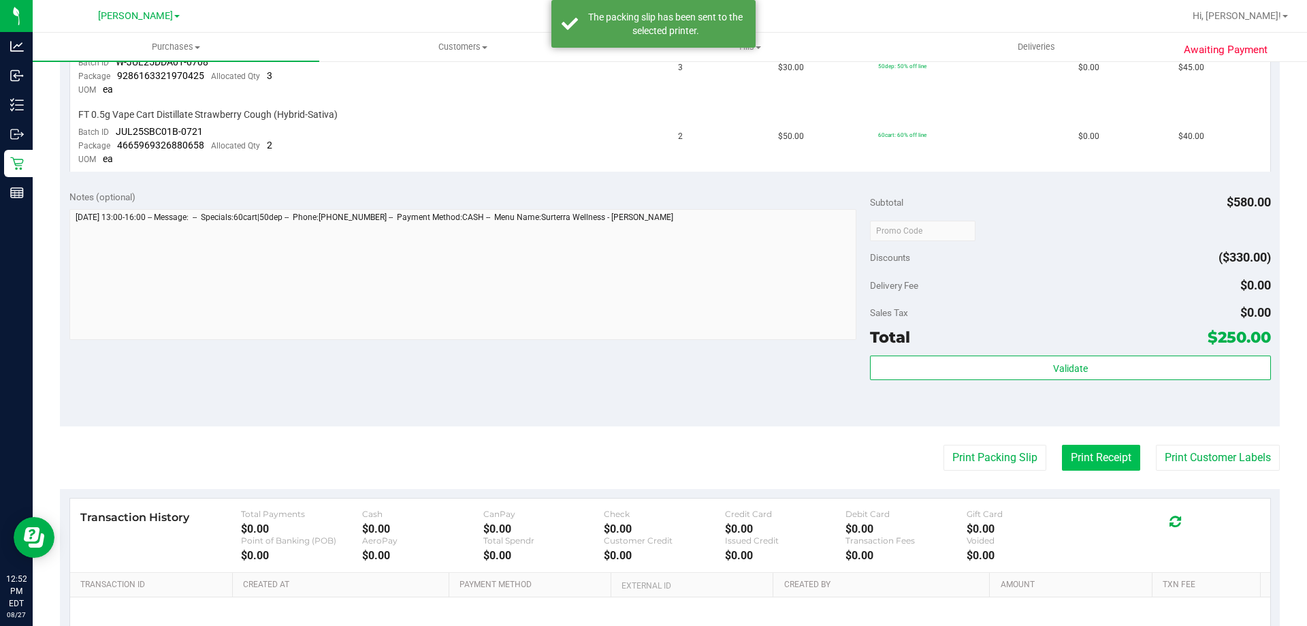
click at [1080, 458] on button "Print Receipt" at bounding box center [1101, 458] width 78 height 26
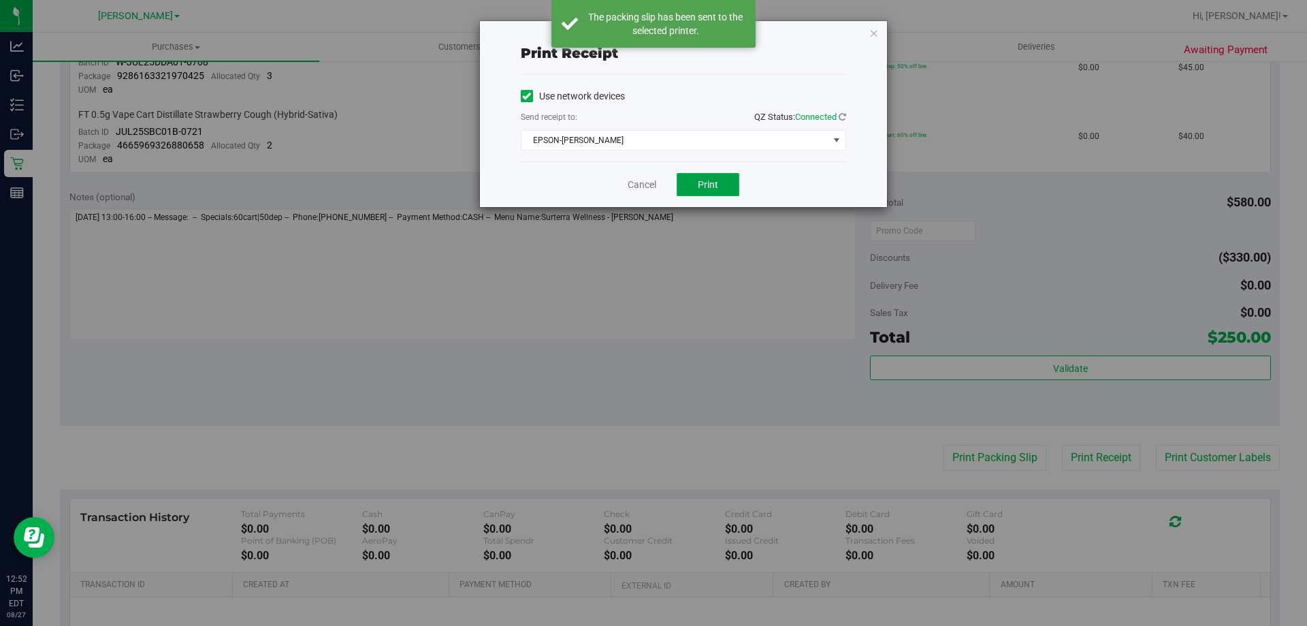
click at [682, 180] on button "Print" at bounding box center [708, 184] width 63 height 23
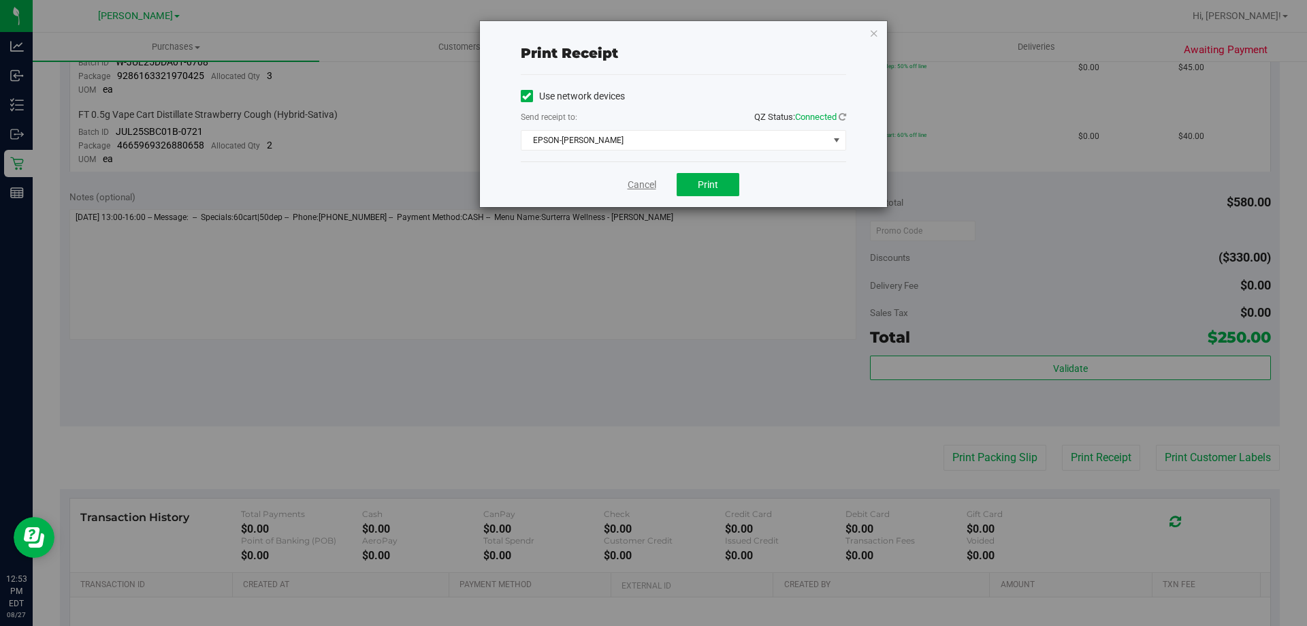
click at [630, 185] on link "Cancel" at bounding box center [642, 185] width 29 height 14
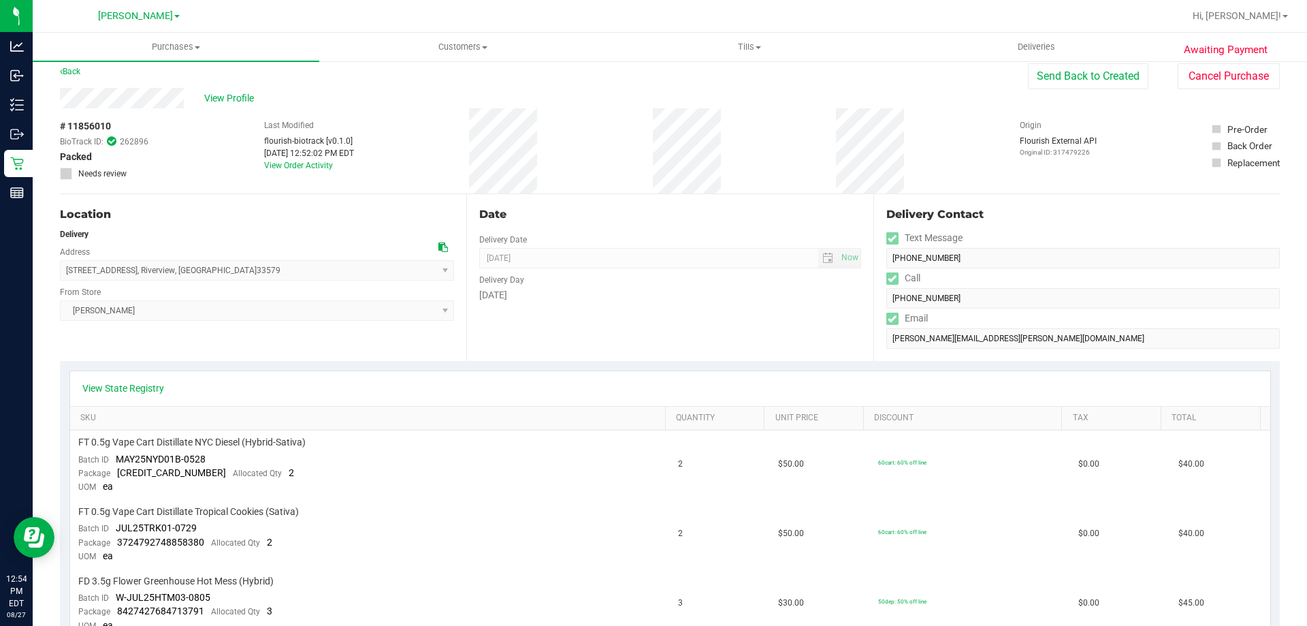
scroll to position [0, 0]
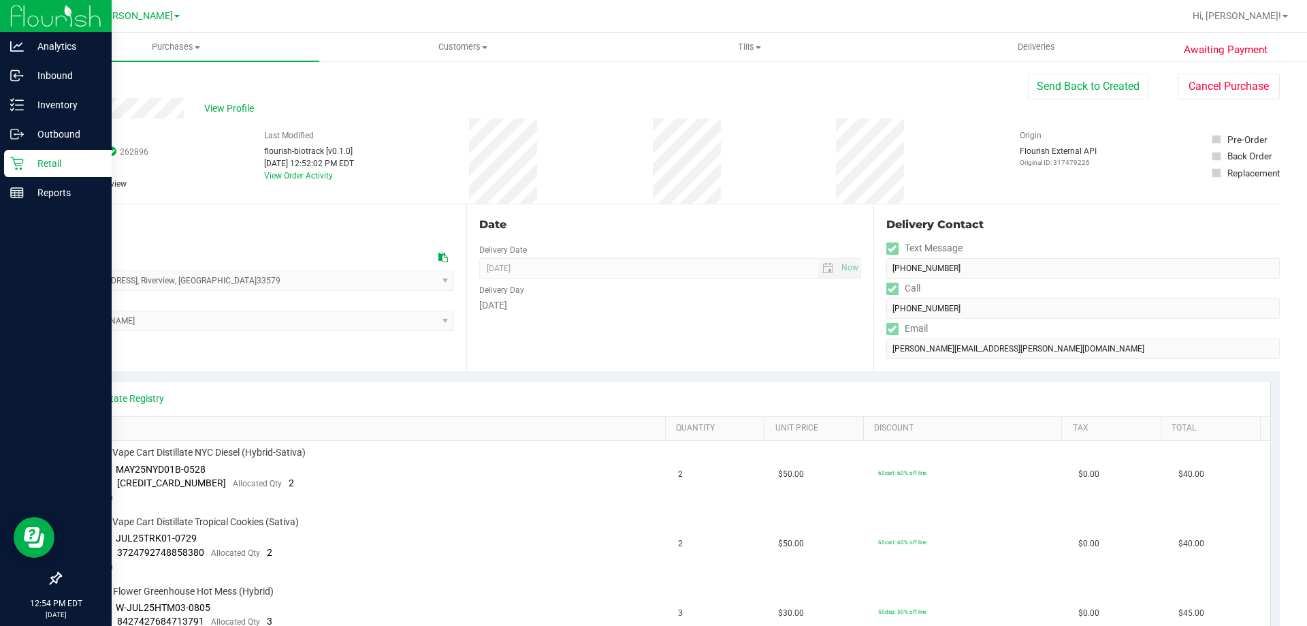
click at [49, 165] on p "Retail" at bounding box center [65, 163] width 82 height 16
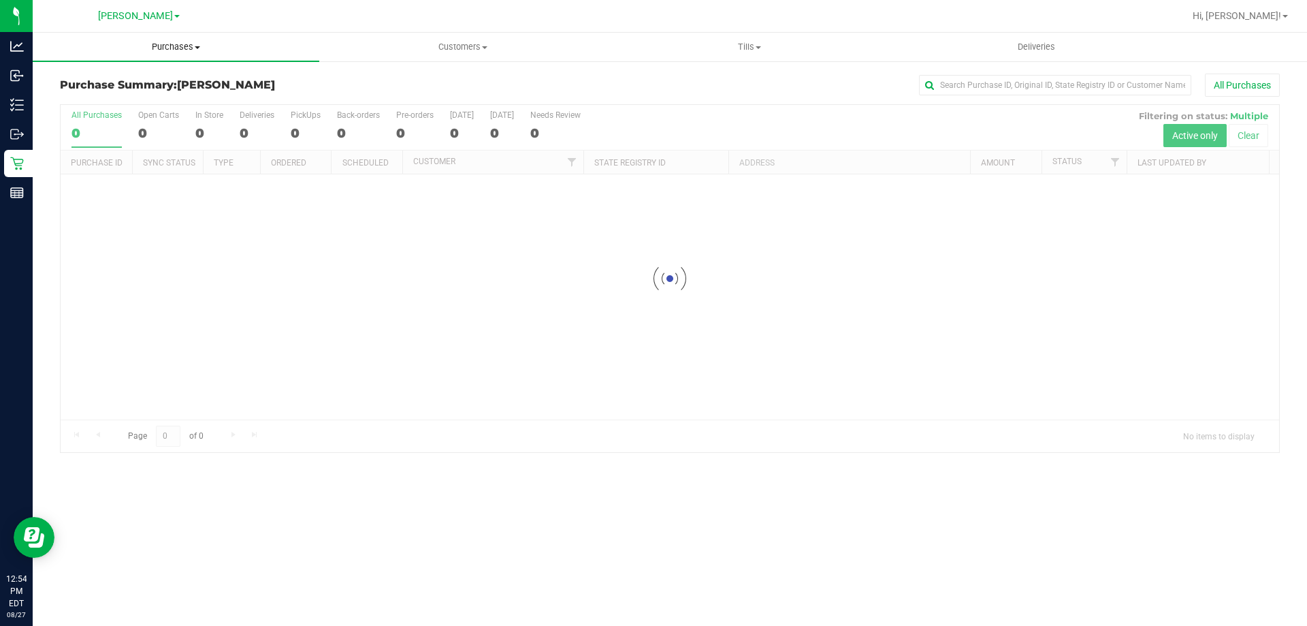
click at [189, 46] on span "Purchases" at bounding box center [176, 47] width 287 height 12
click at [139, 95] on li "Fulfillment" at bounding box center [176, 99] width 287 height 16
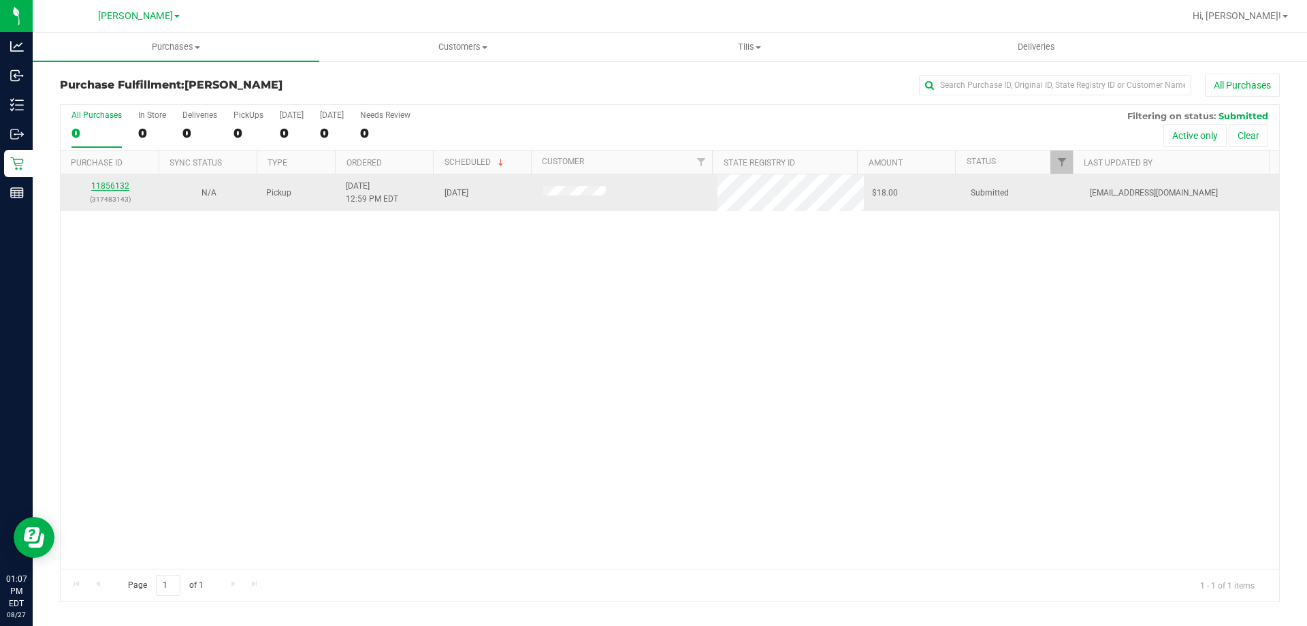
click at [115, 185] on link "11856132" at bounding box center [110, 186] width 38 height 10
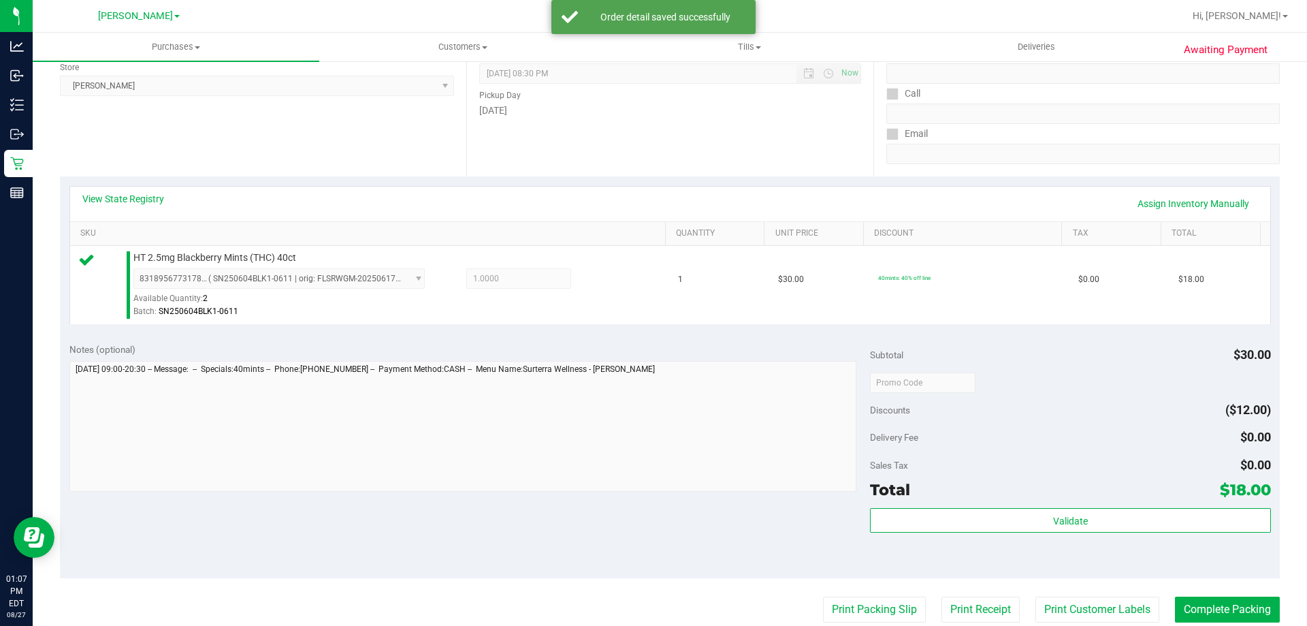
scroll to position [196, 0]
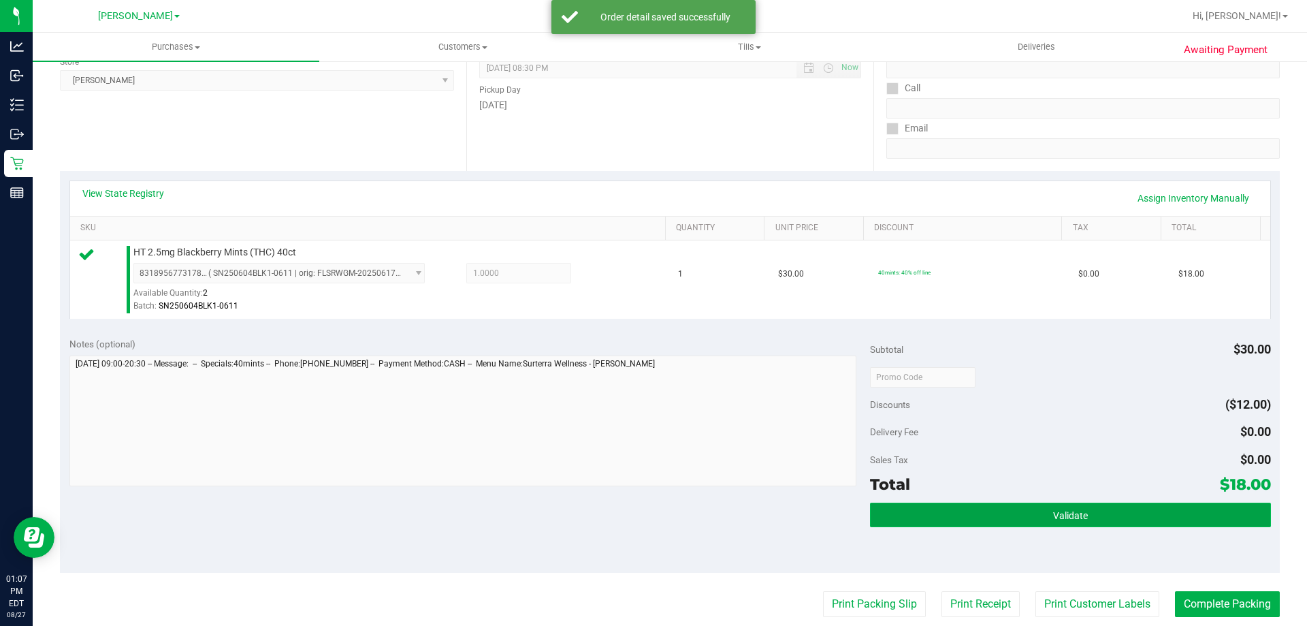
click at [1134, 519] on button "Validate" at bounding box center [1070, 514] width 400 height 25
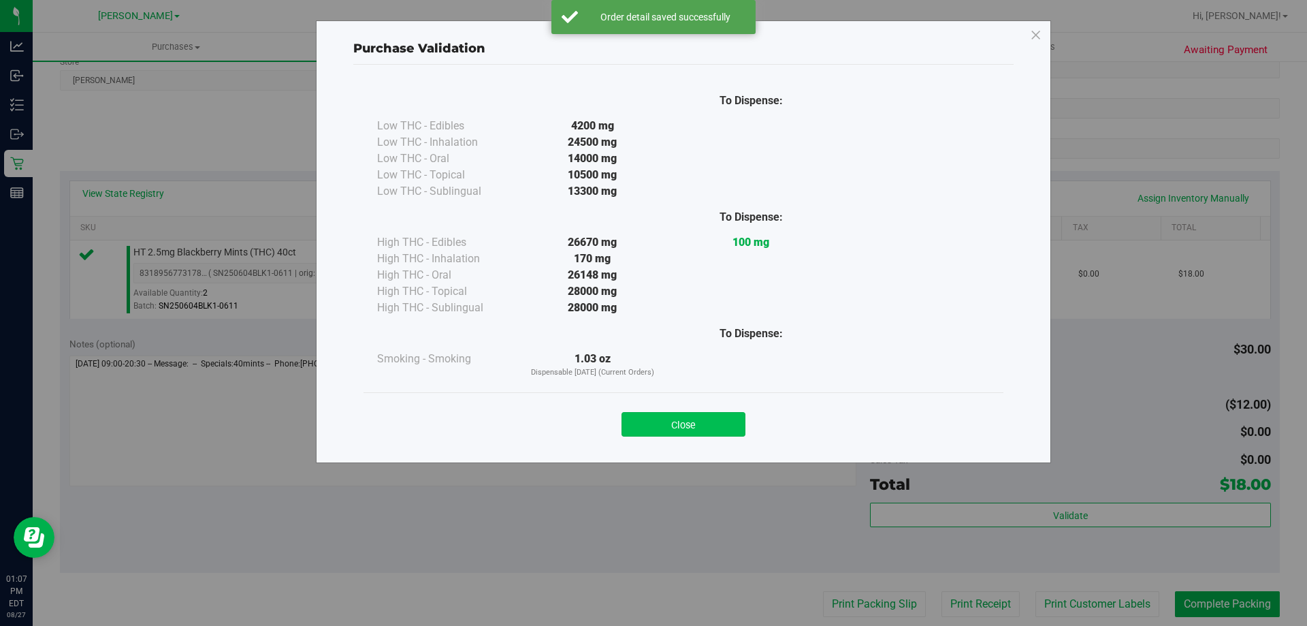
click at [679, 430] on button "Close" at bounding box center [684, 424] width 124 height 25
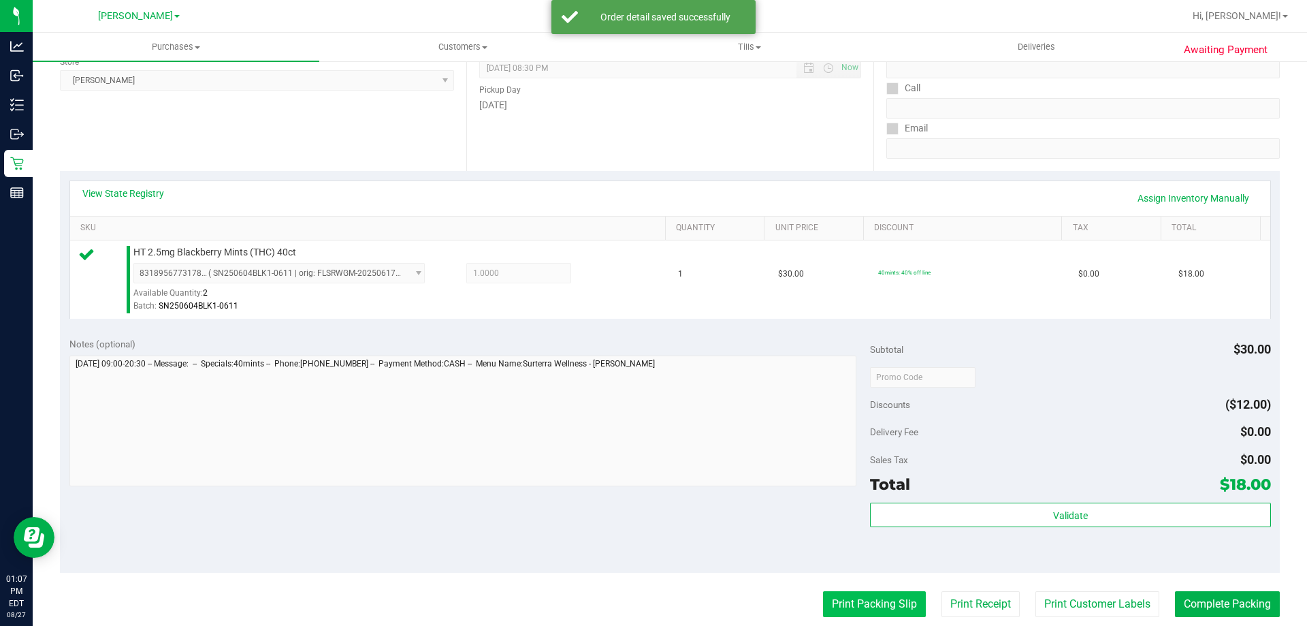
click at [882, 602] on button "Print Packing Slip" at bounding box center [874, 604] width 103 height 26
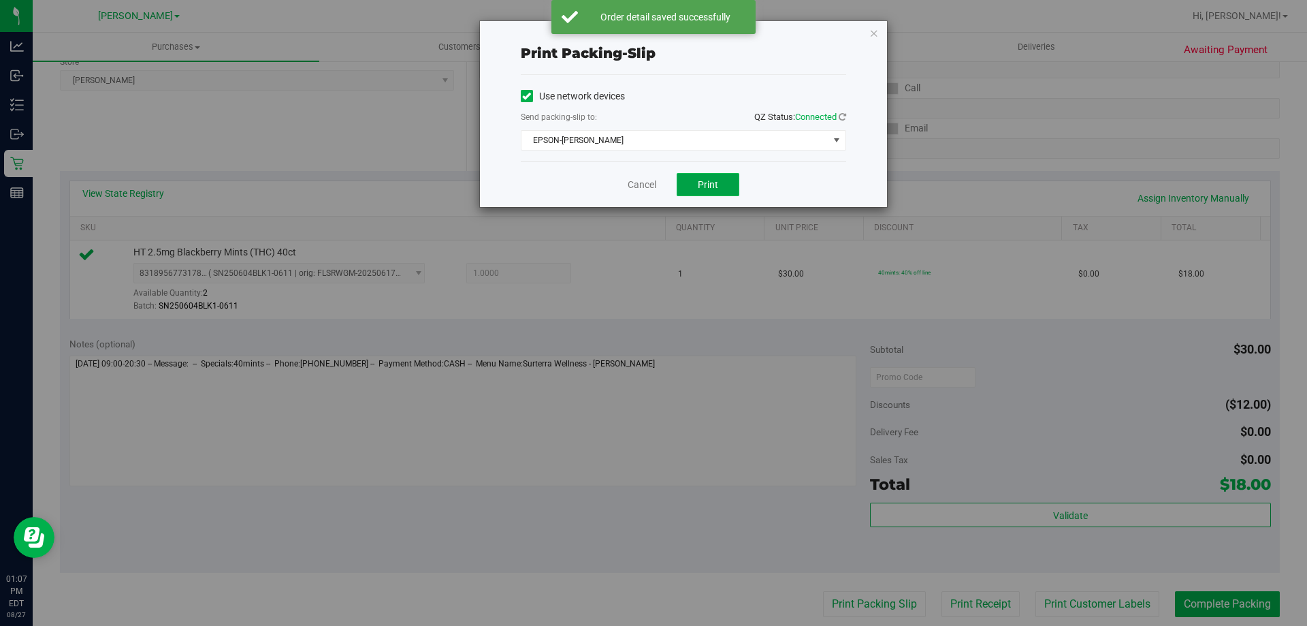
click at [718, 184] on span "Print" at bounding box center [708, 184] width 20 height 11
click at [641, 182] on link "Cancel" at bounding box center [642, 185] width 29 height 14
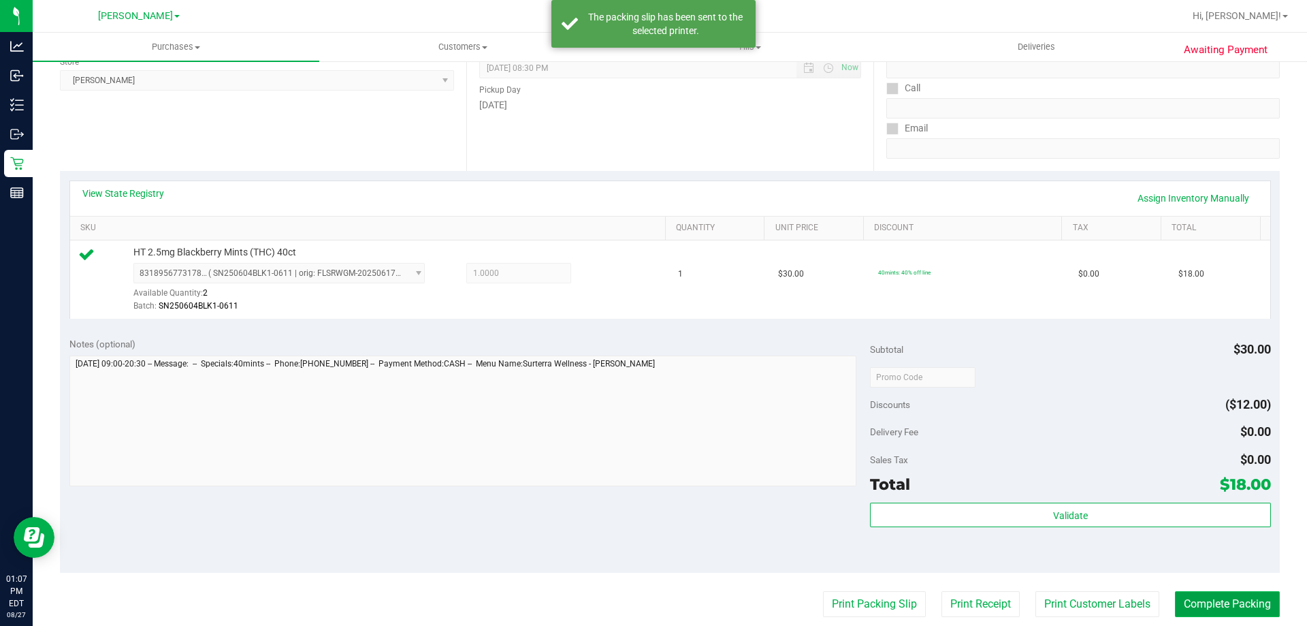
click at [1214, 592] on button "Complete Packing" at bounding box center [1227, 604] width 105 height 26
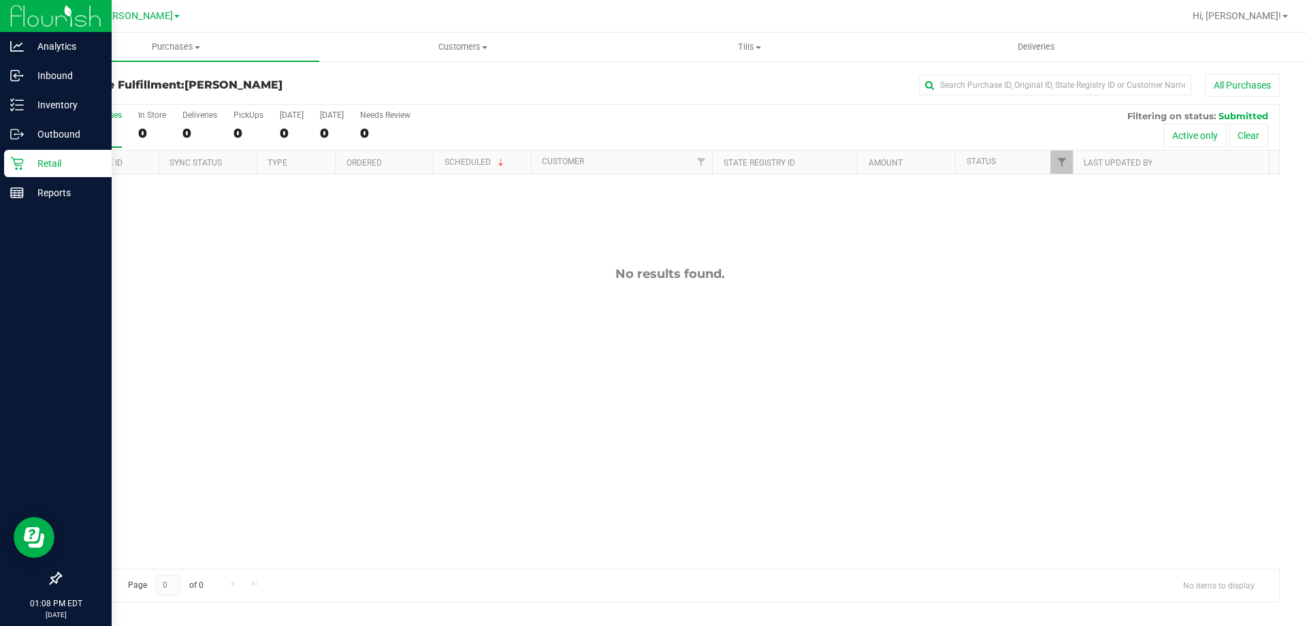
click at [64, 164] on p "Retail" at bounding box center [65, 163] width 82 height 16
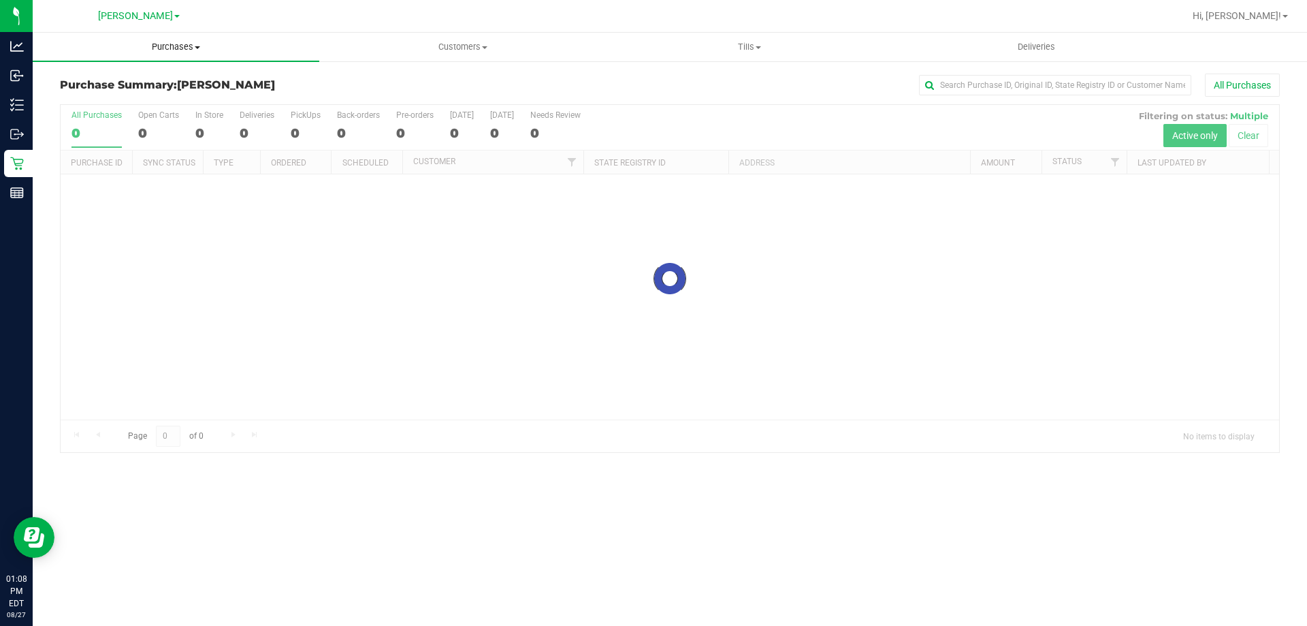
click at [195, 47] on span at bounding box center [197, 47] width 5 height 3
click at [135, 98] on li "Fulfillment" at bounding box center [176, 99] width 287 height 16
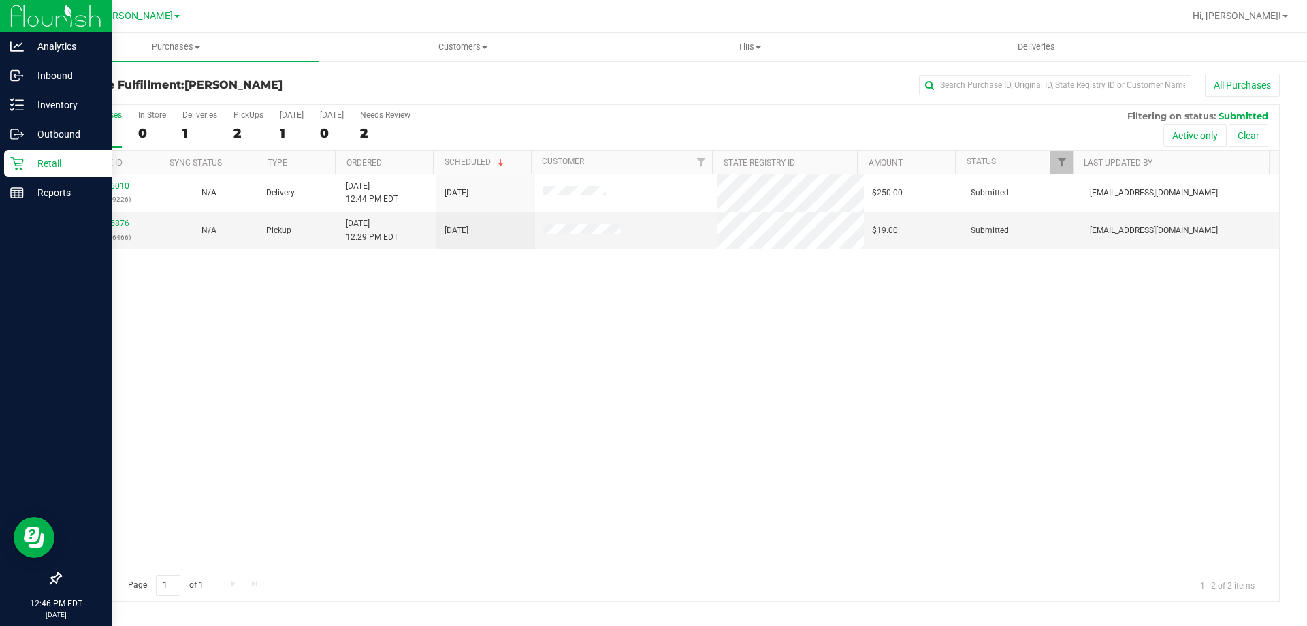
click at [48, 164] on p "Retail" at bounding box center [65, 163] width 82 height 16
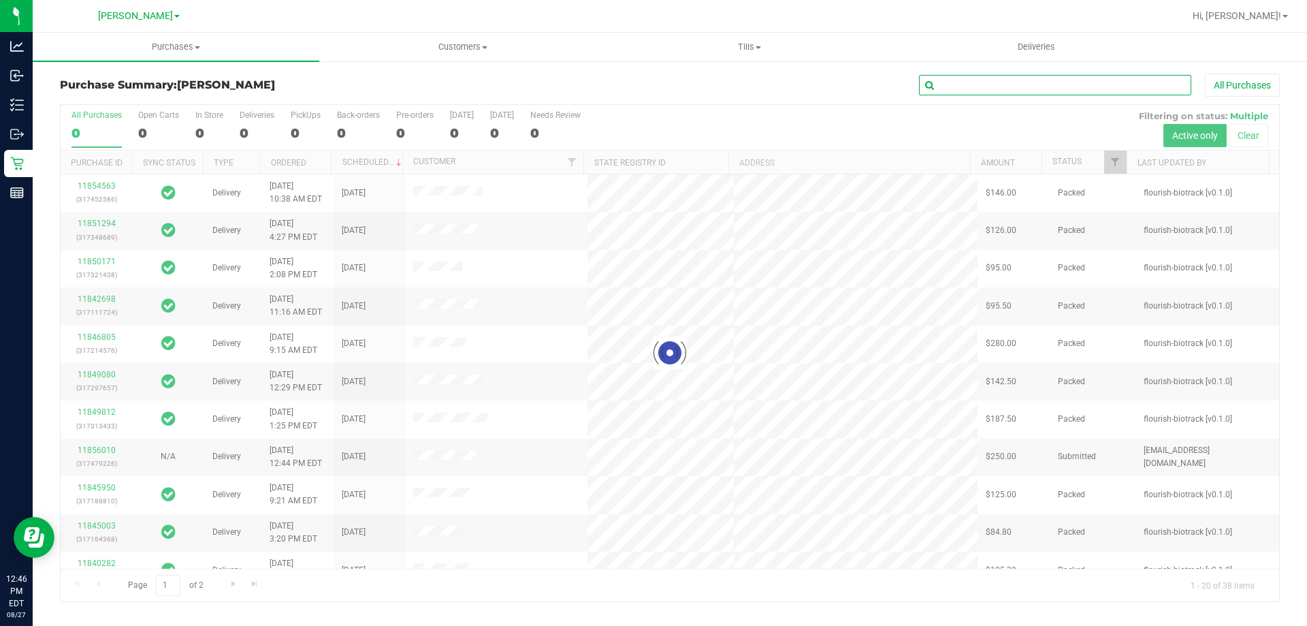
click at [995, 86] on input "text" at bounding box center [1055, 85] width 272 height 20
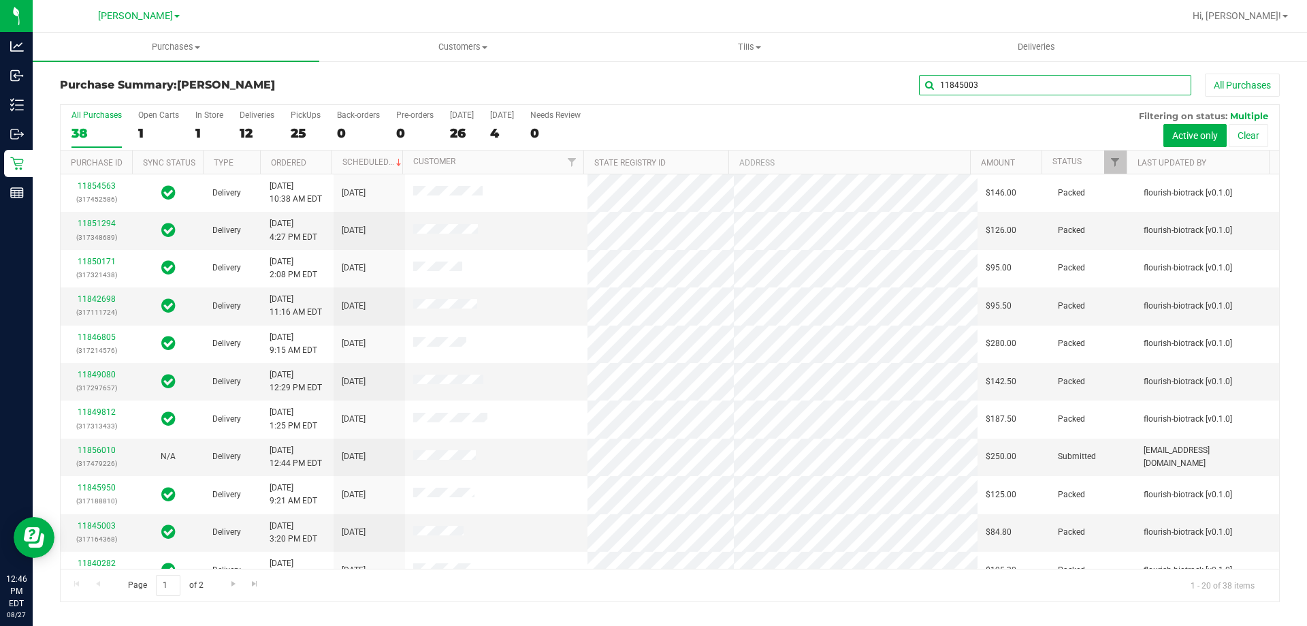
type input "11845003"
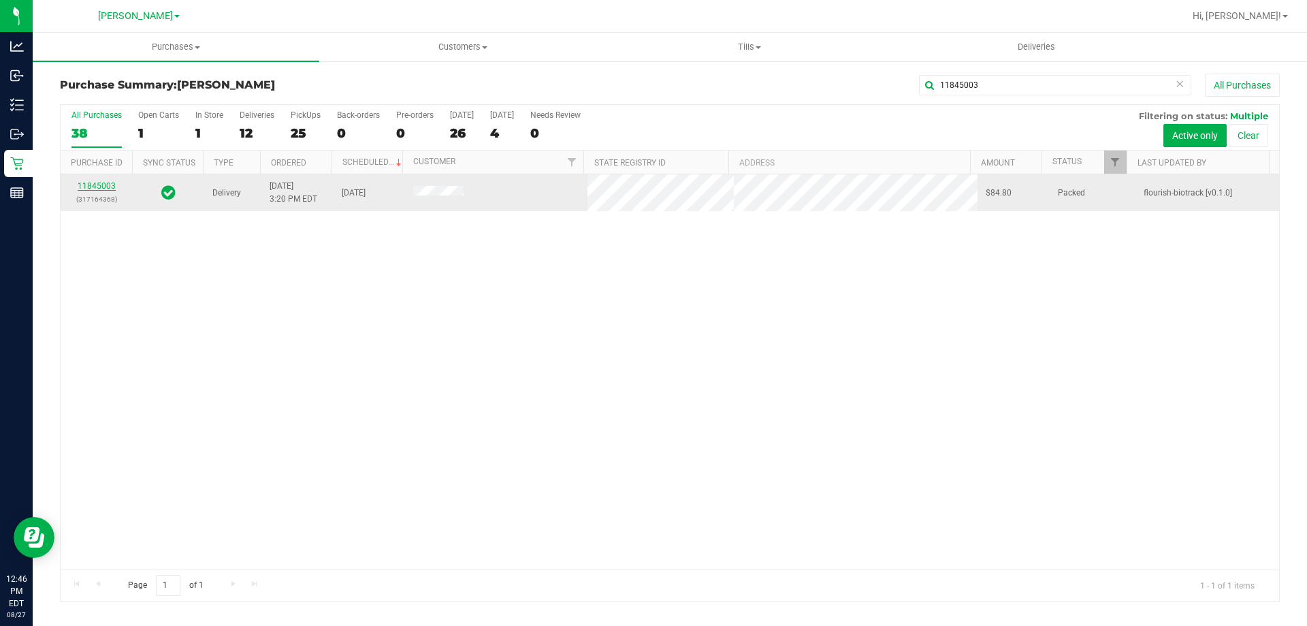
click at [91, 185] on link "11845003" at bounding box center [97, 186] width 38 height 10
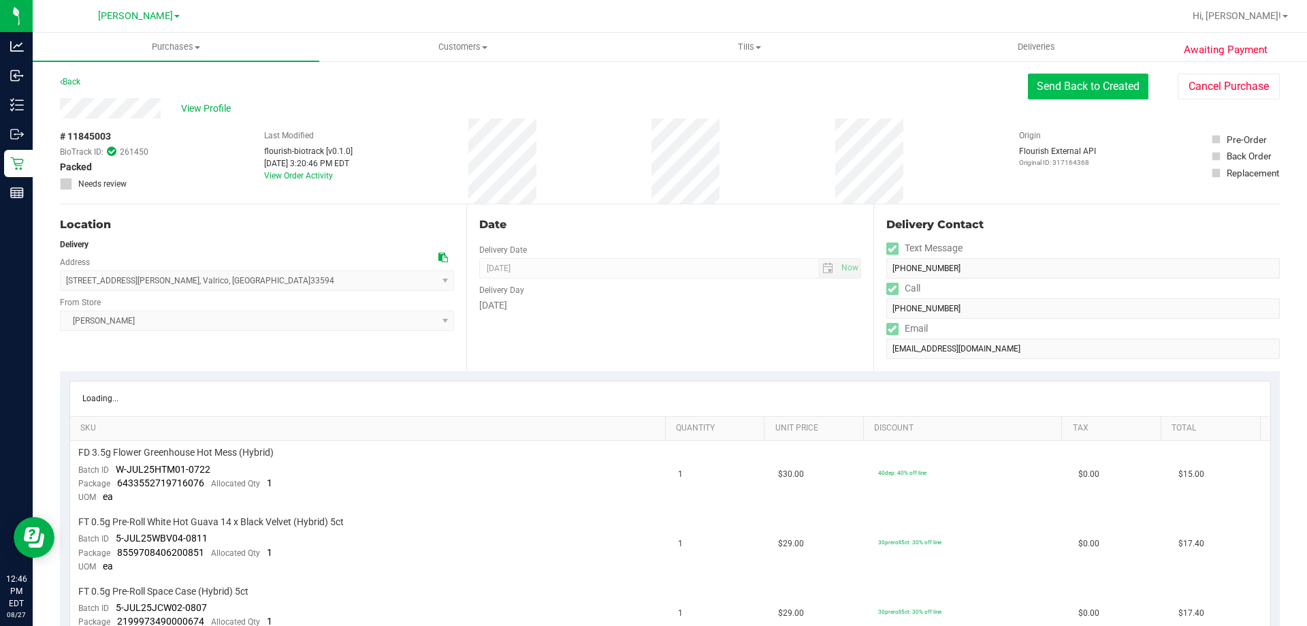
click at [1061, 91] on button "Send Back to Created" at bounding box center [1088, 87] width 121 height 26
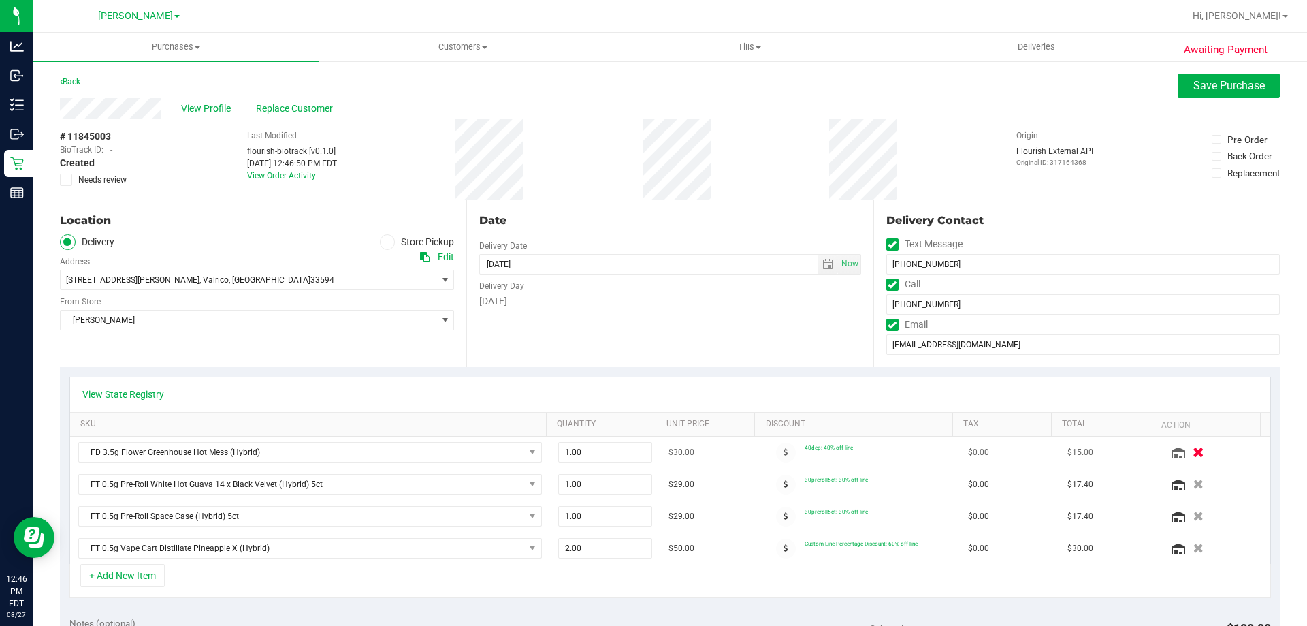
click at [1193, 449] on icon "button" at bounding box center [1199, 452] width 12 height 10
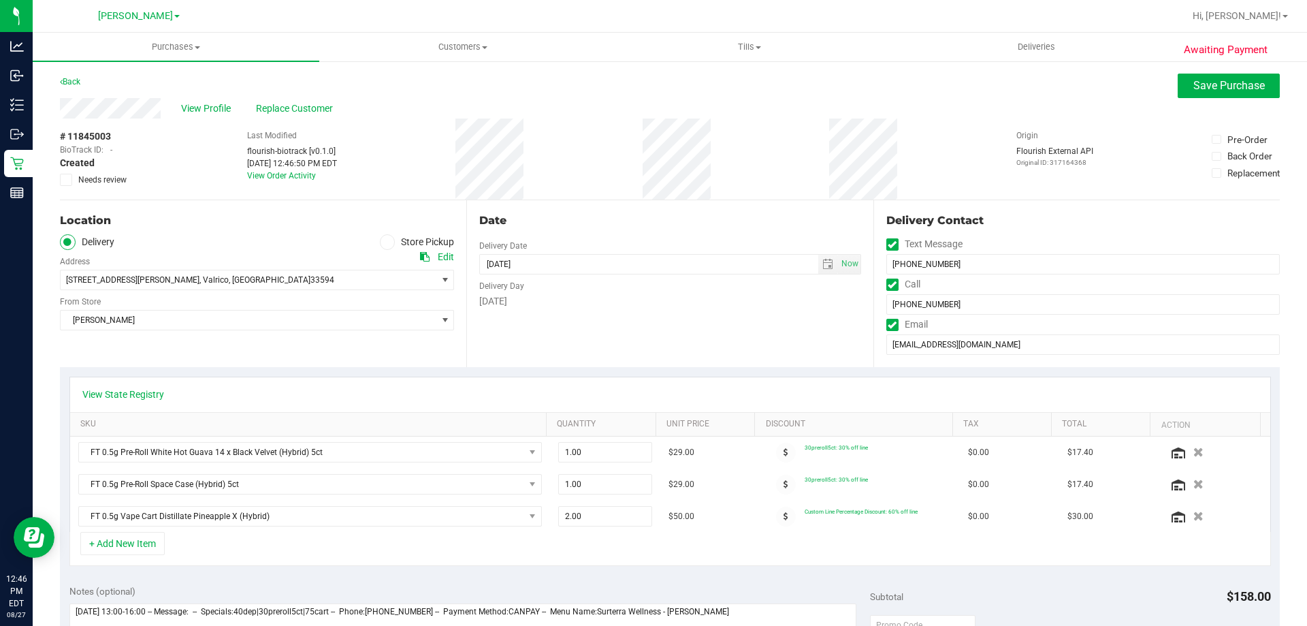
click at [1194, 479] on icon "button" at bounding box center [1199, 484] width 10 height 10
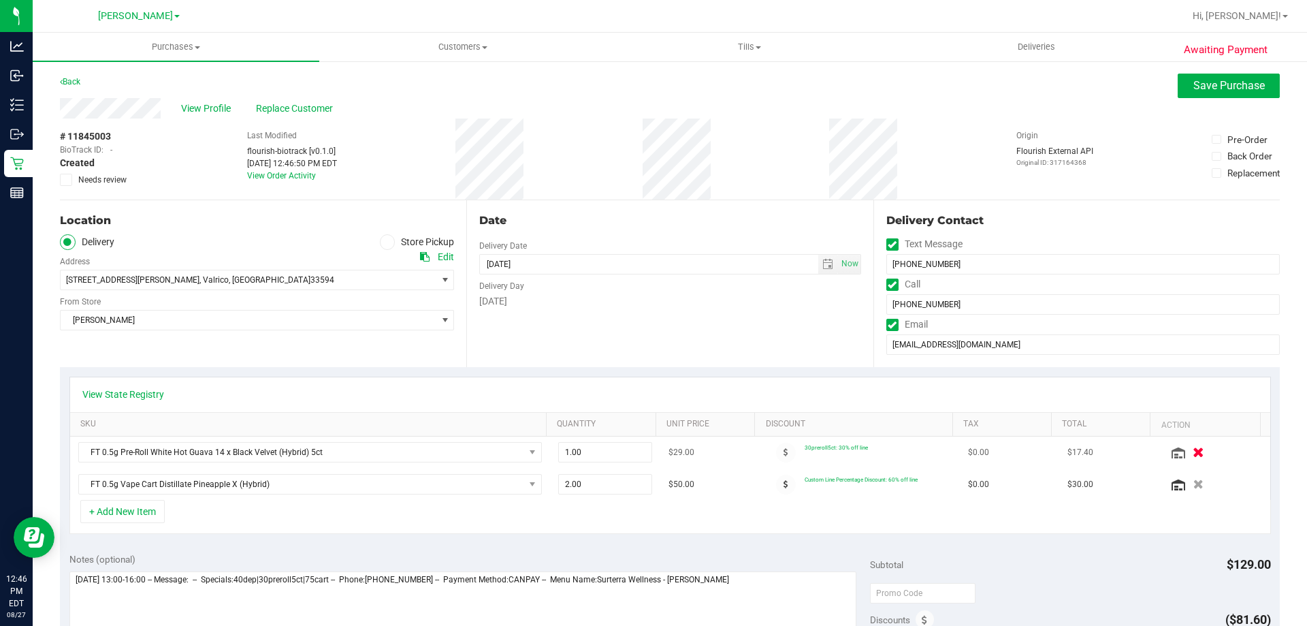
click at [1193, 447] on icon "button" at bounding box center [1199, 452] width 12 height 10
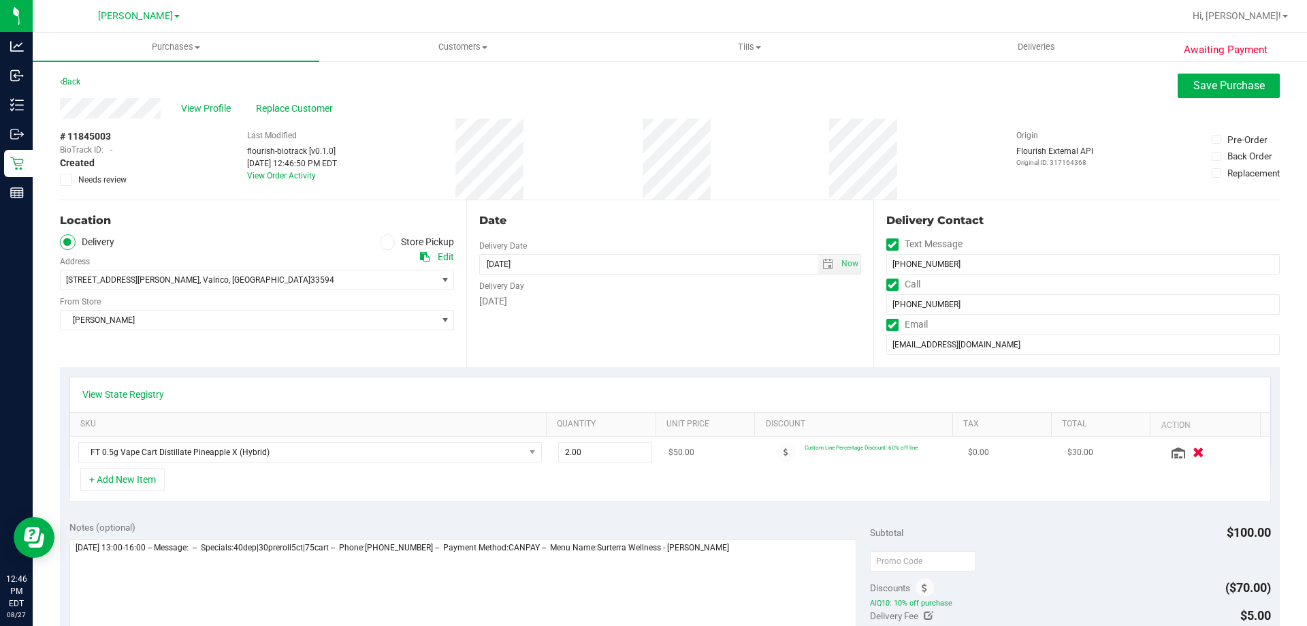
click at [1193, 453] on icon "button" at bounding box center [1199, 452] width 12 height 10
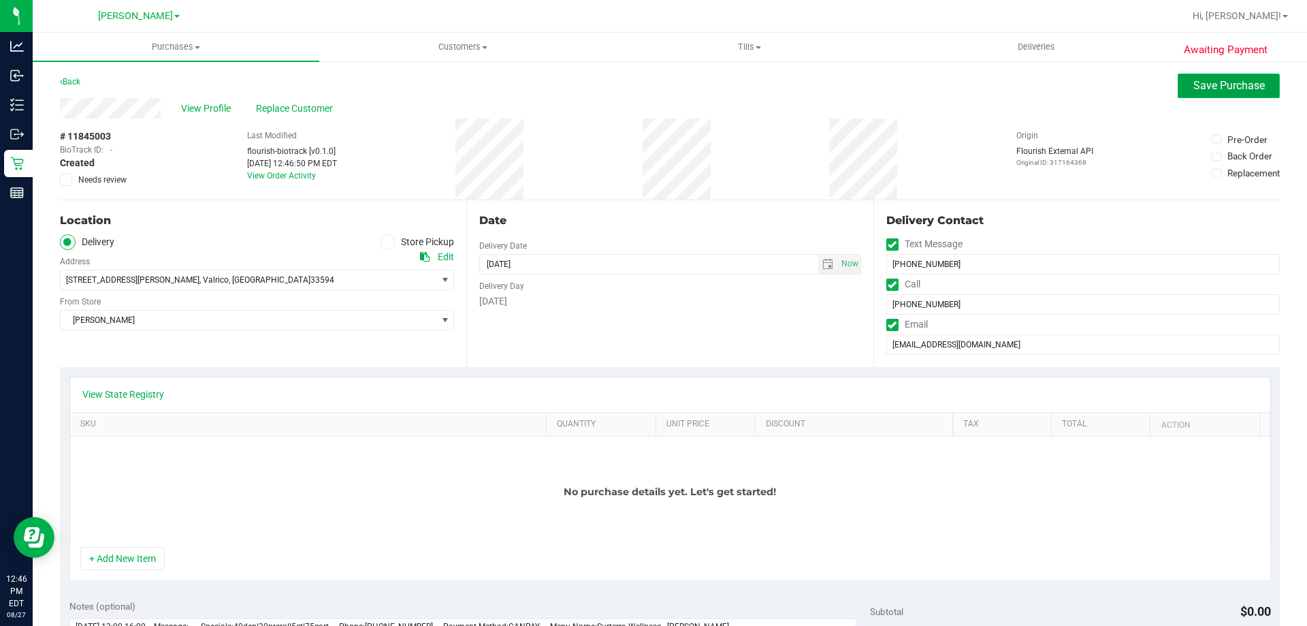
click at [1194, 86] on span "Save Purchase" at bounding box center [1229, 85] width 71 height 13
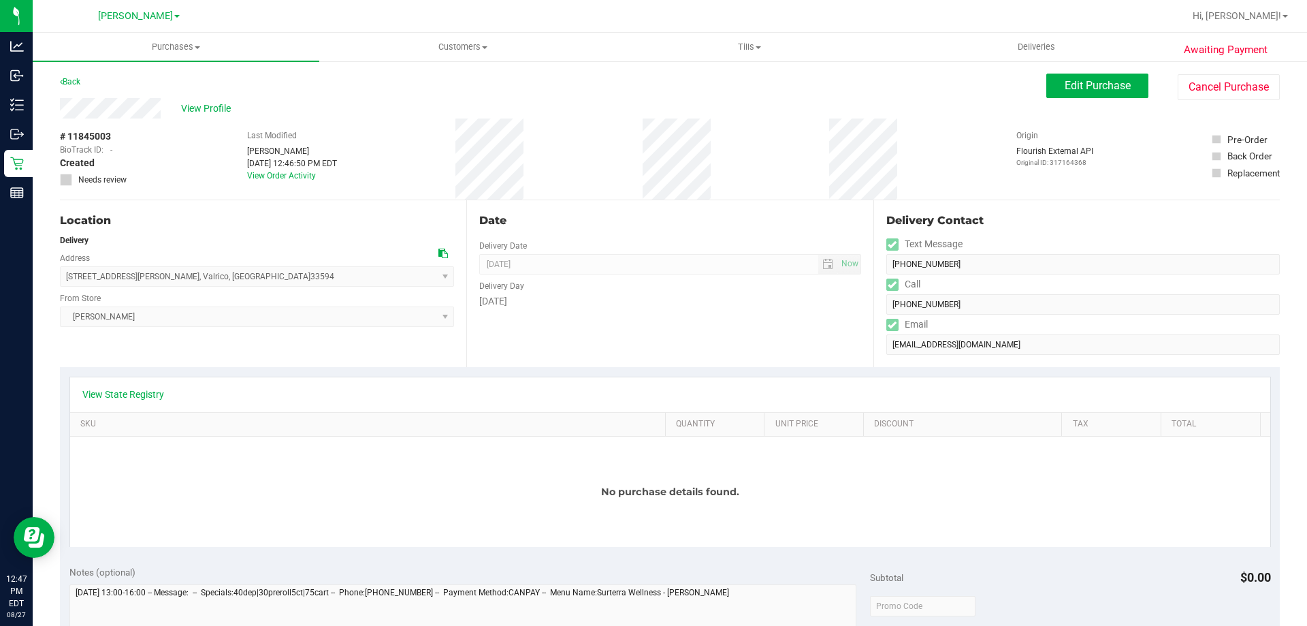
scroll to position [68, 0]
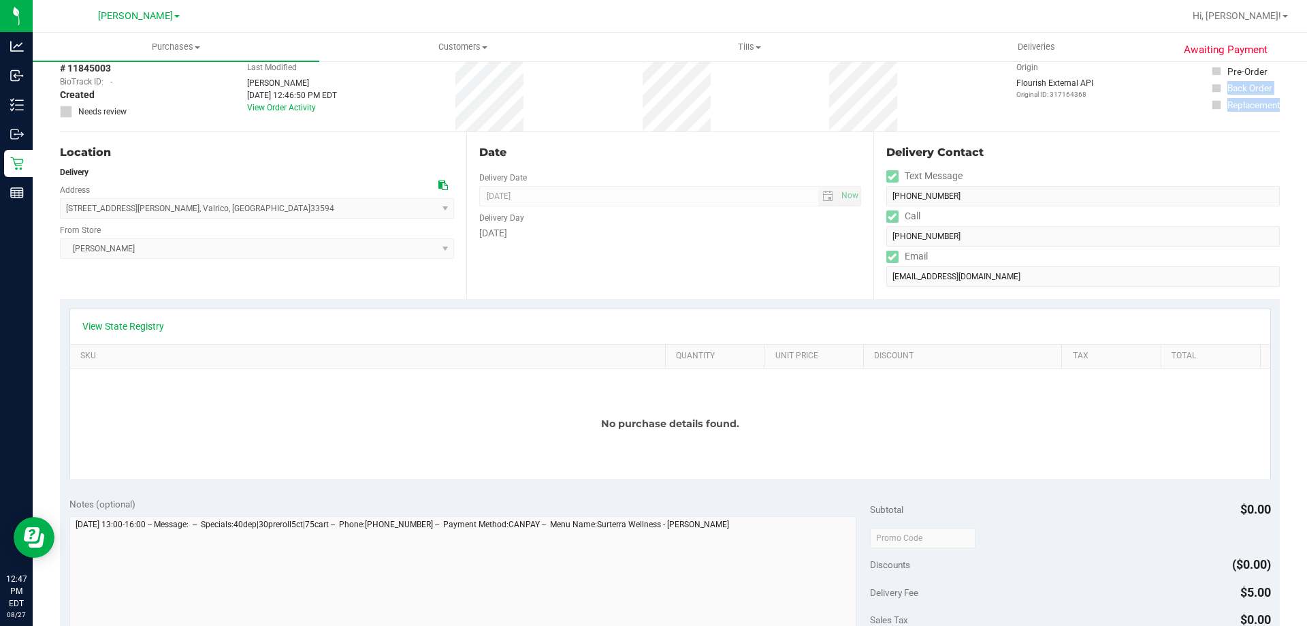
drag, startPoint x: 1296, startPoint y: 129, endPoint x: 1298, endPoint y: 63, distance: 66.8
click at [1300, 65] on div "Purchases Summary of purchases Fulfillment All purchases Customers All customer…" at bounding box center [670, 329] width 1275 height 593
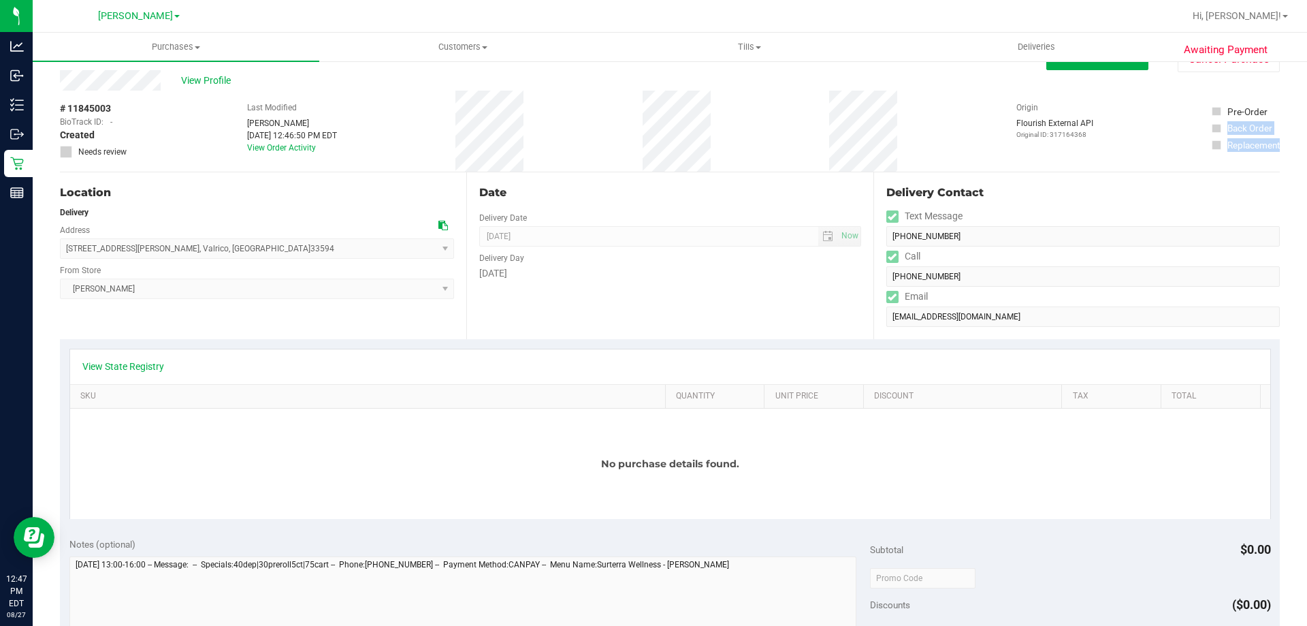
scroll to position [16, 0]
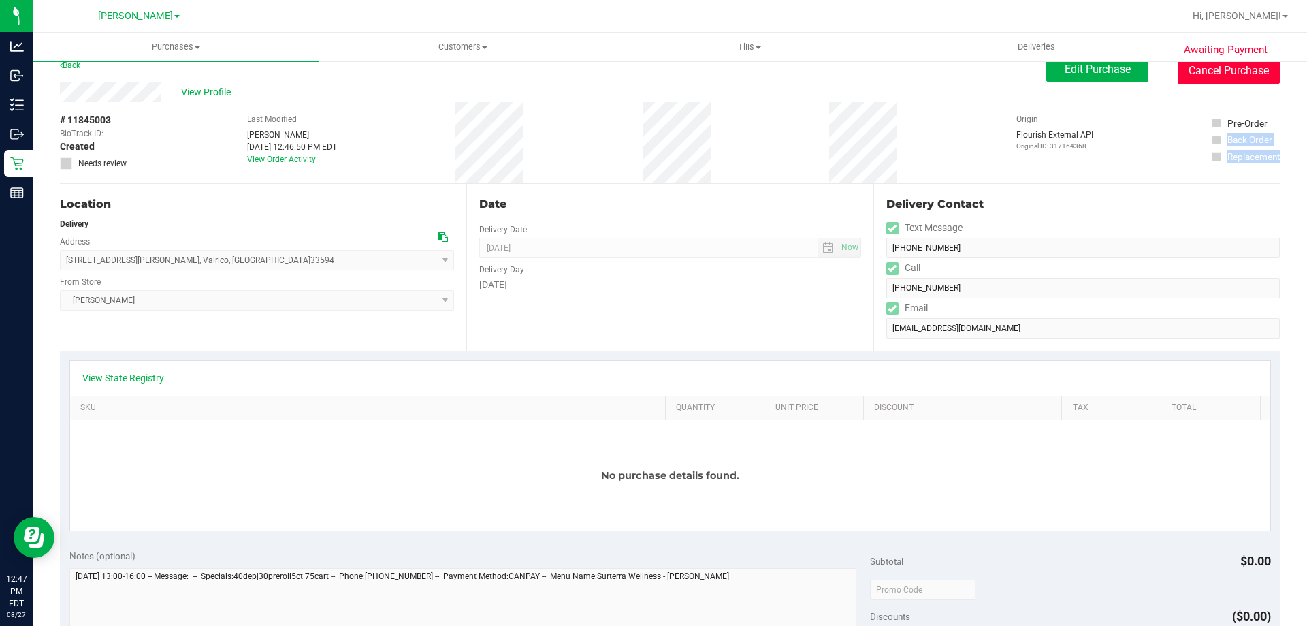
click at [1239, 76] on button "Cancel Purchase" at bounding box center [1229, 71] width 102 height 26
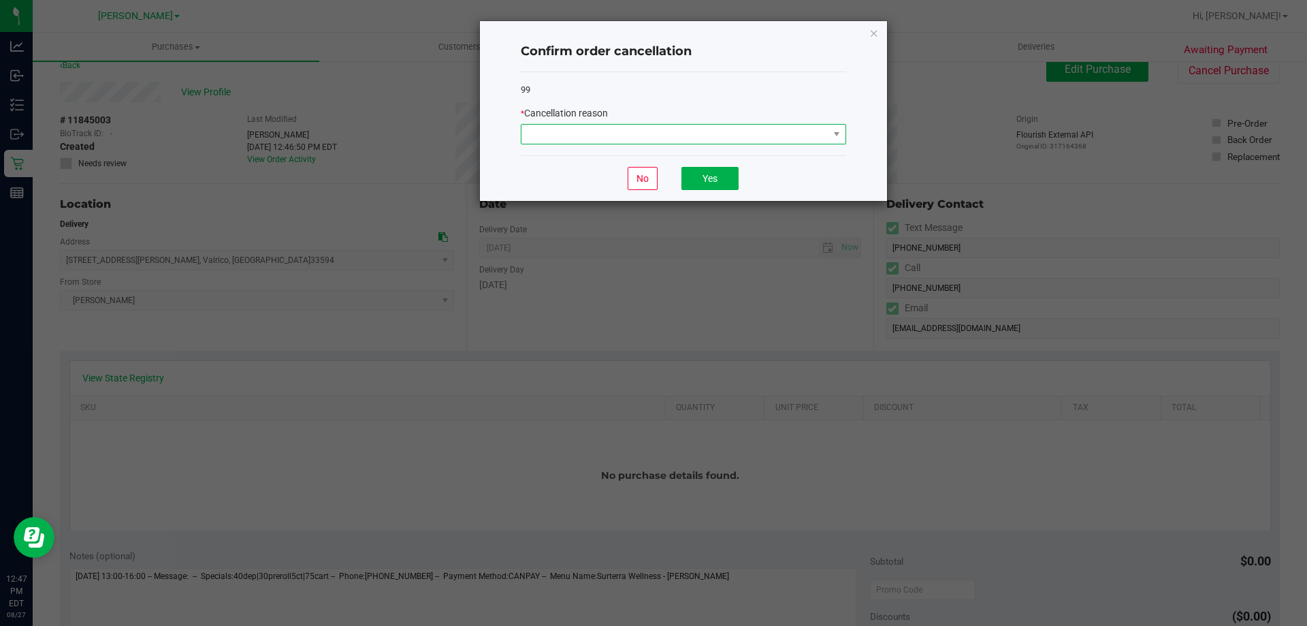
click at [688, 125] on span at bounding box center [675, 134] width 307 height 19
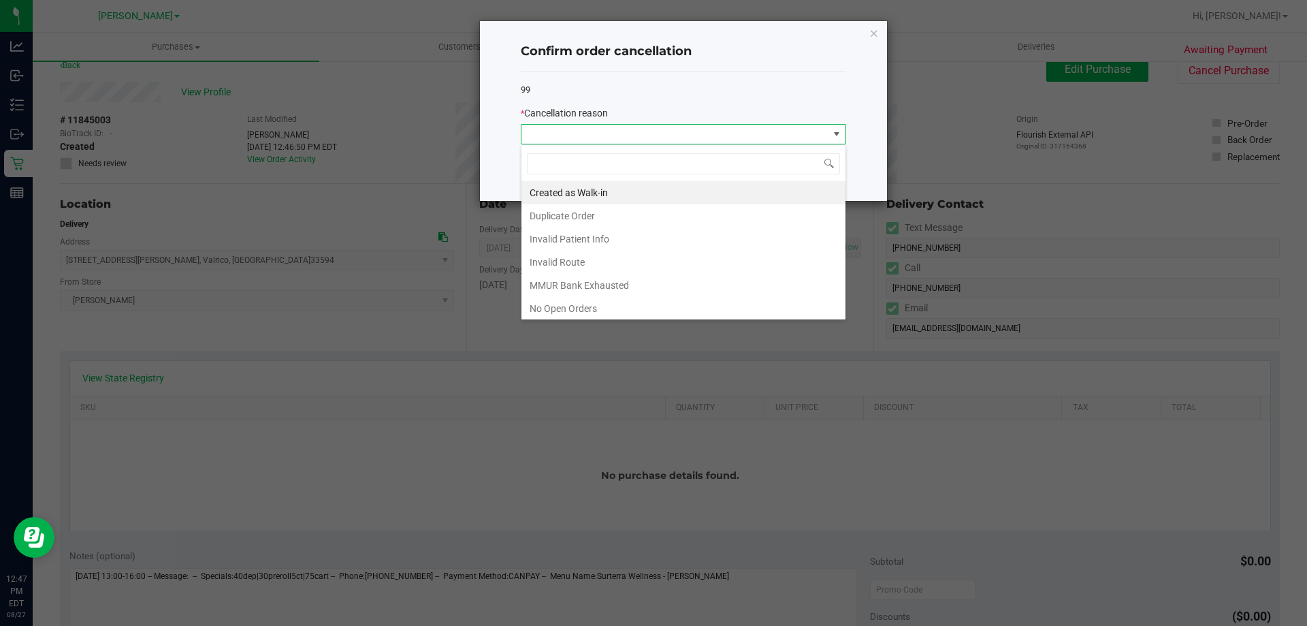
scroll to position [68, 0]
click at [592, 286] on li "Other" at bounding box center [684, 286] width 324 height 23
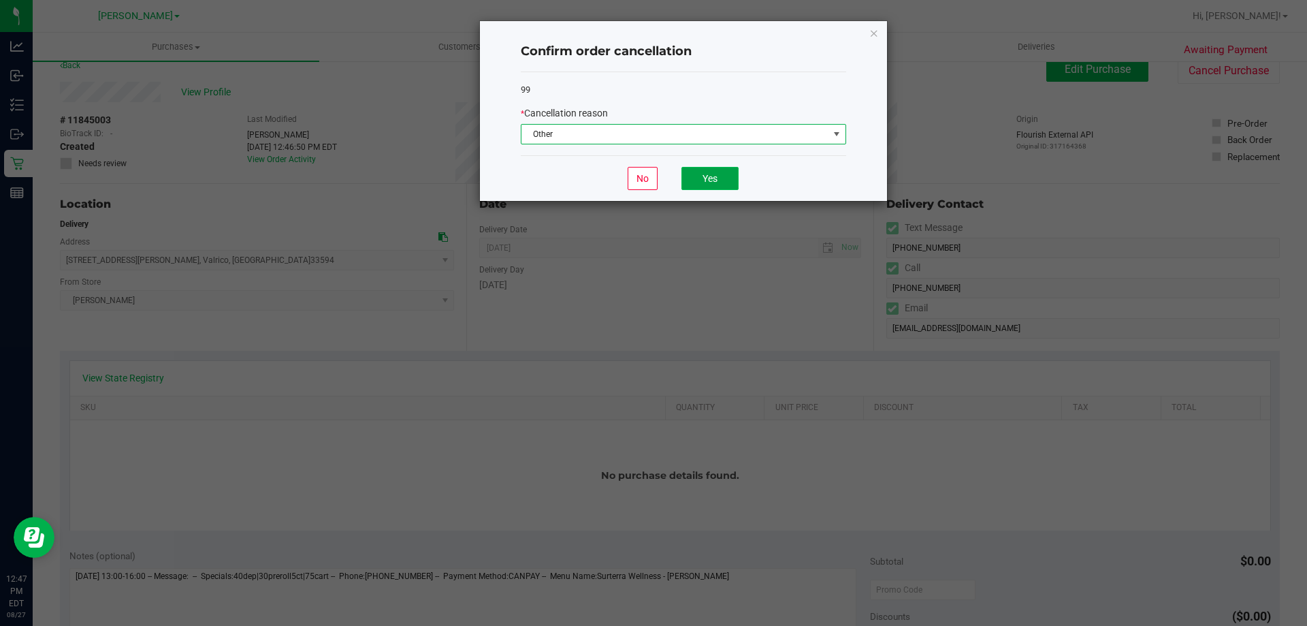
click at [709, 174] on button "Yes" at bounding box center [710, 178] width 57 height 23
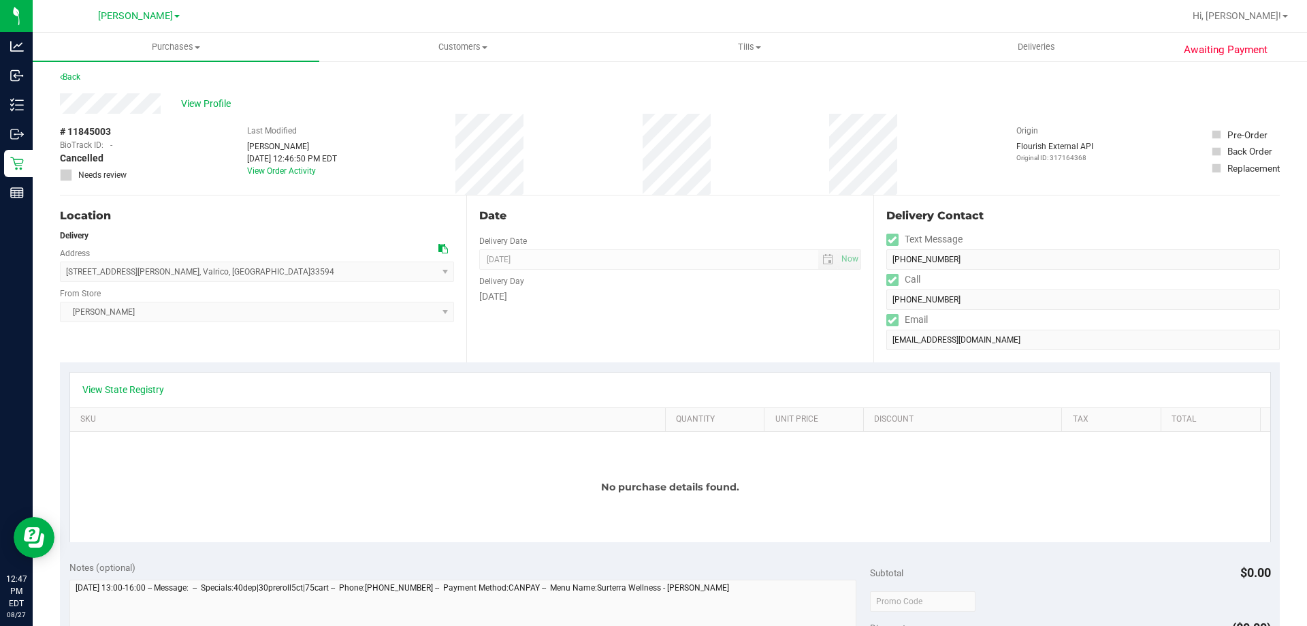
scroll to position [0, 0]
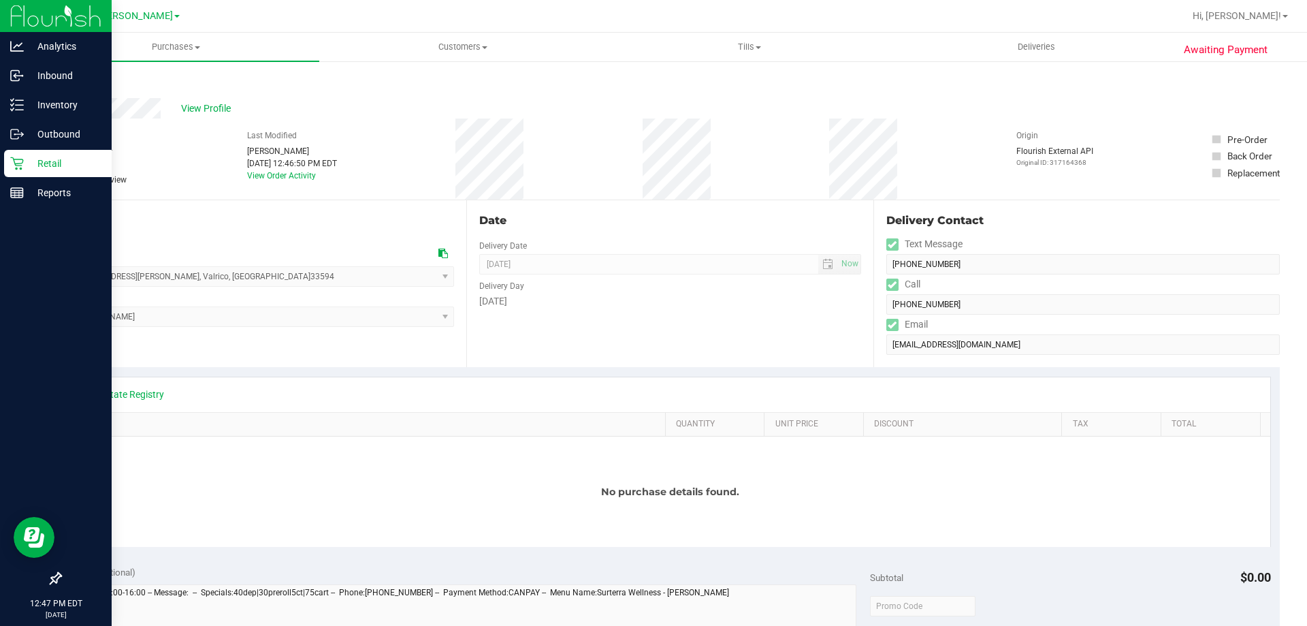
click at [51, 161] on p "Retail" at bounding box center [65, 163] width 82 height 16
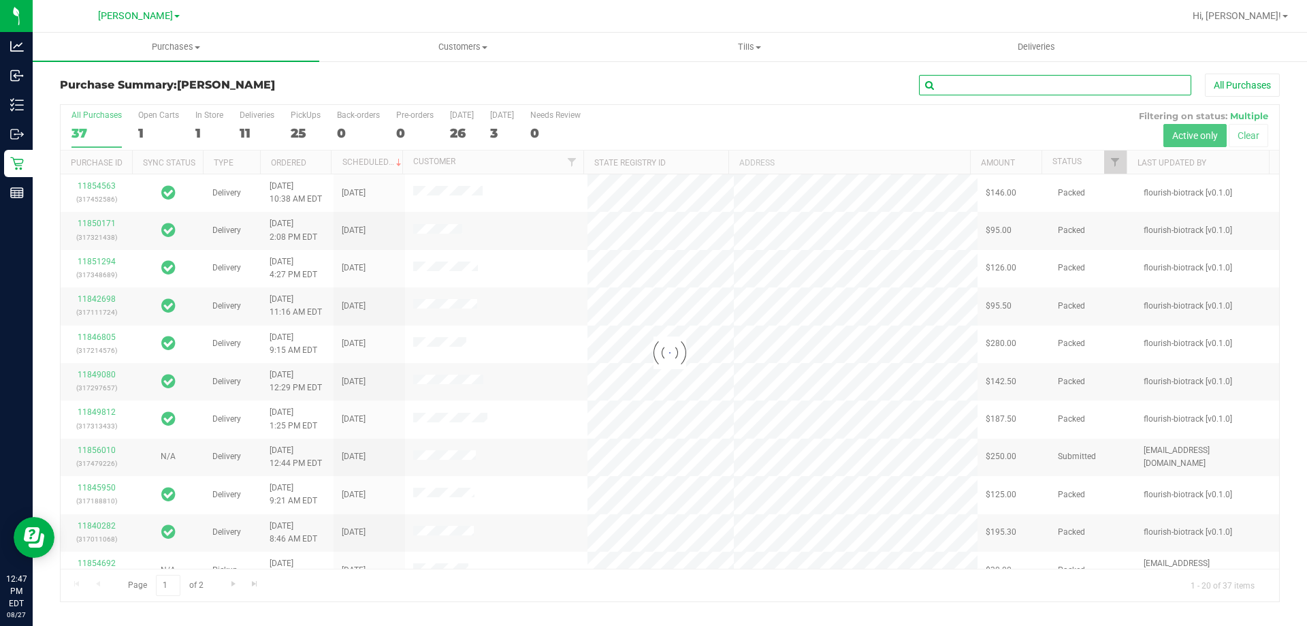
click at [978, 84] on input "text" at bounding box center [1055, 85] width 272 height 20
type input "11845003"
